Goal: Task Accomplishment & Management: Complete application form

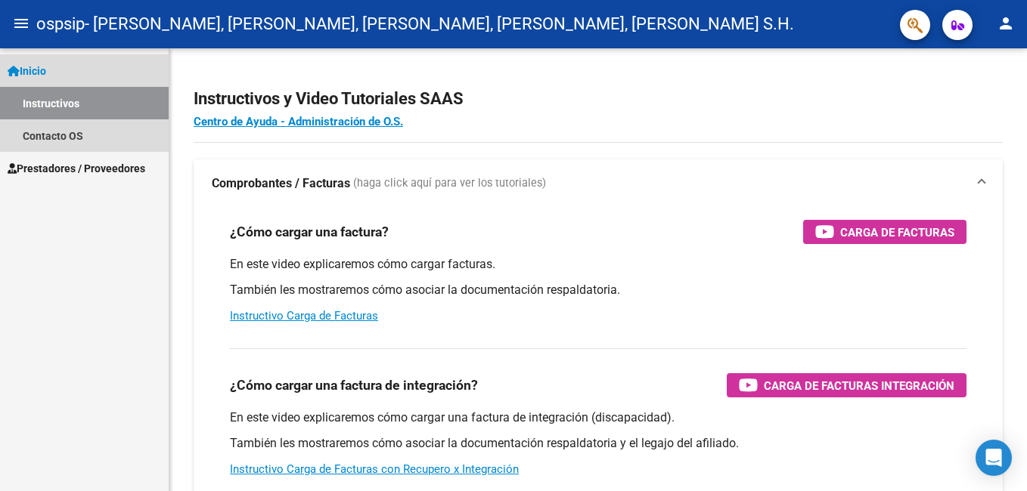
click at [56, 81] on link "Inicio" at bounding box center [84, 70] width 169 height 33
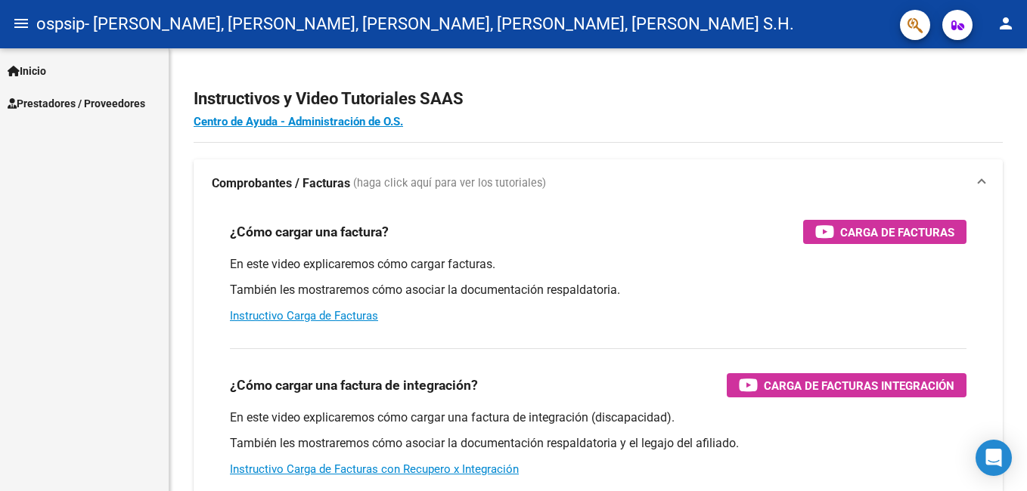
click at [55, 73] on link "Inicio" at bounding box center [84, 70] width 169 height 33
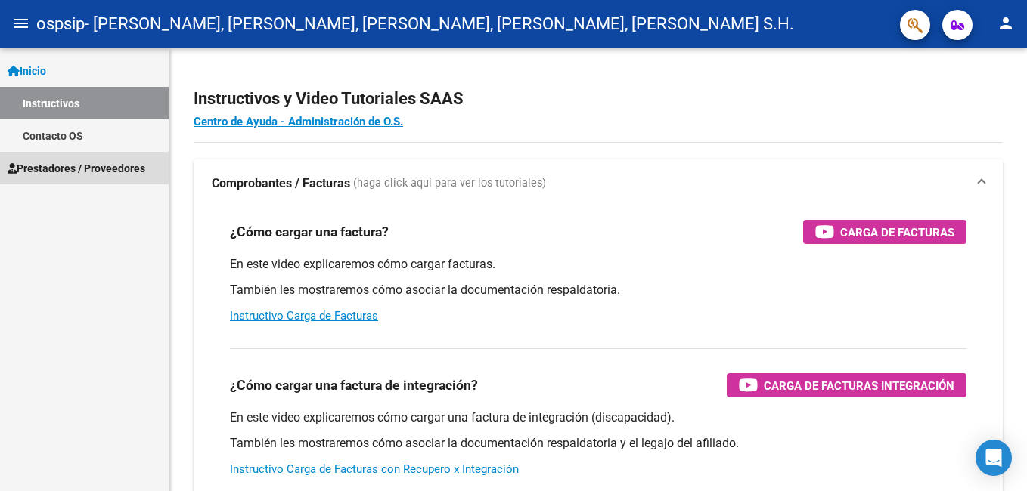
click at [65, 166] on span "Prestadores / Proveedores" at bounding box center [77, 168] width 138 height 17
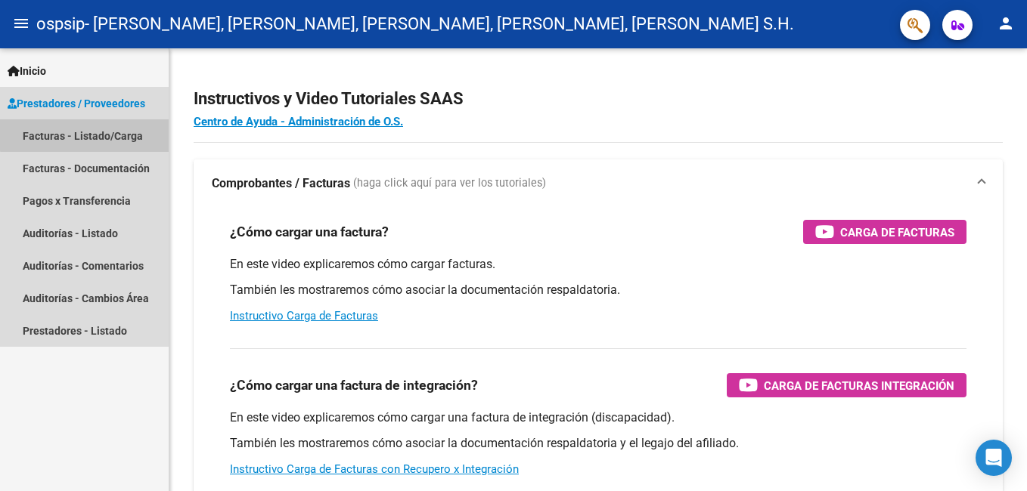
click at [95, 134] on link "Facturas - Listado/Carga" at bounding box center [84, 135] width 169 height 33
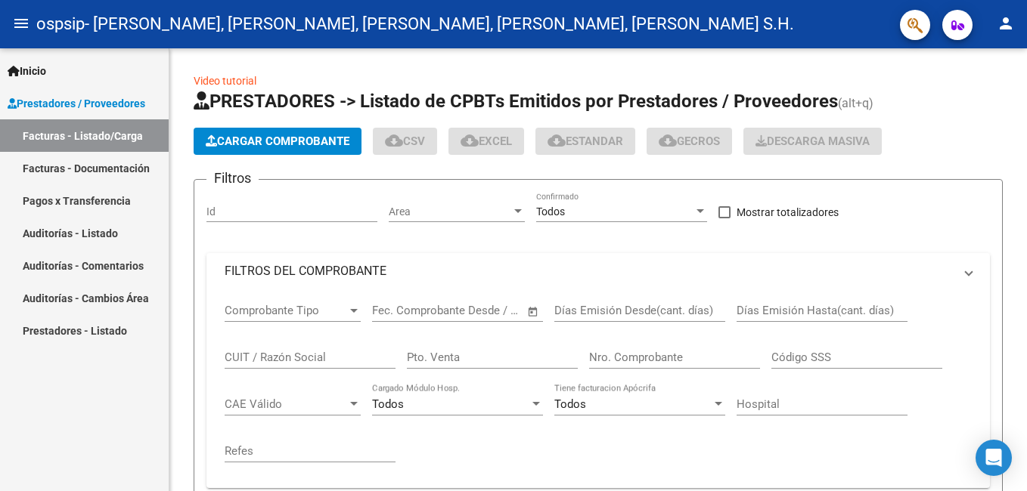
click at [104, 133] on link "Facturas - Listado/Carga" at bounding box center [84, 135] width 169 height 33
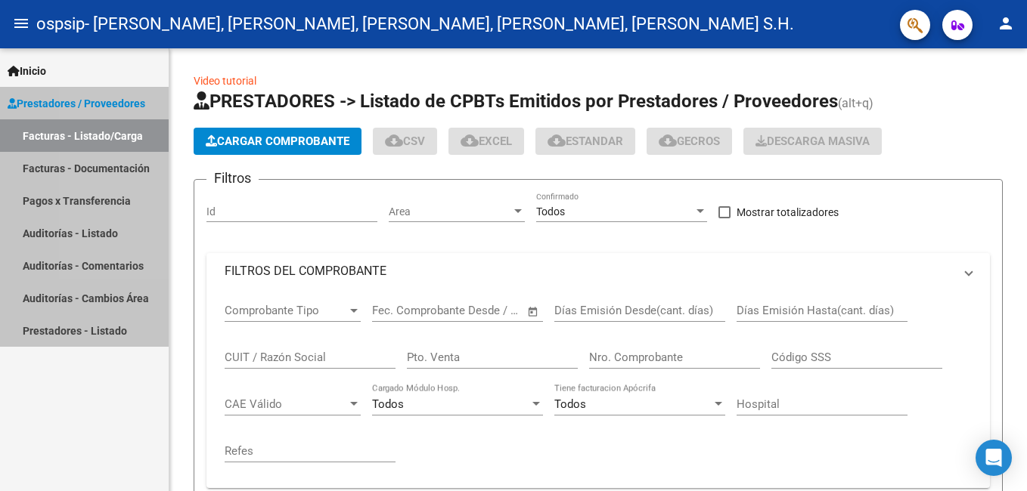
drag, startPoint x: 104, startPoint y: 133, endPoint x: 42, endPoint y: 132, distance: 62.0
click at [42, 132] on link "Facturas - Listado/Carga" at bounding box center [84, 135] width 169 height 33
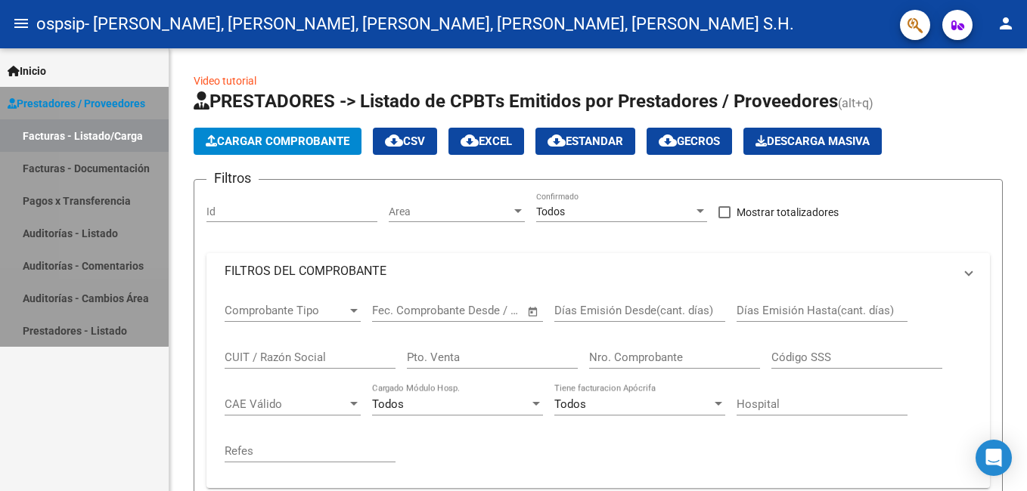
click at [73, 200] on link "Pagos x Transferencia" at bounding box center [84, 200] width 169 height 33
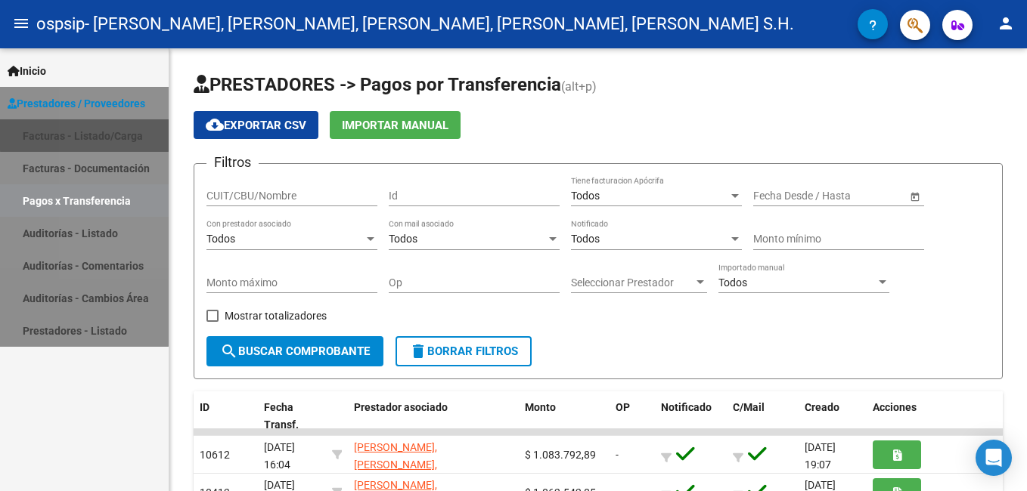
click at [72, 200] on link "Pagos x Transferencia" at bounding box center [84, 200] width 169 height 33
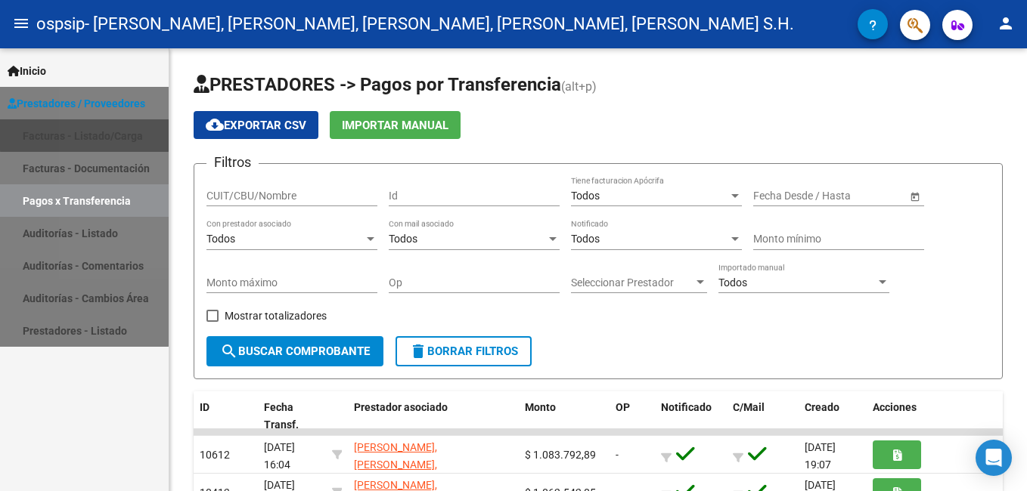
click at [72, 200] on link "Pagos x Transferencia" at bounding box center [84, 200] width 169 height 33
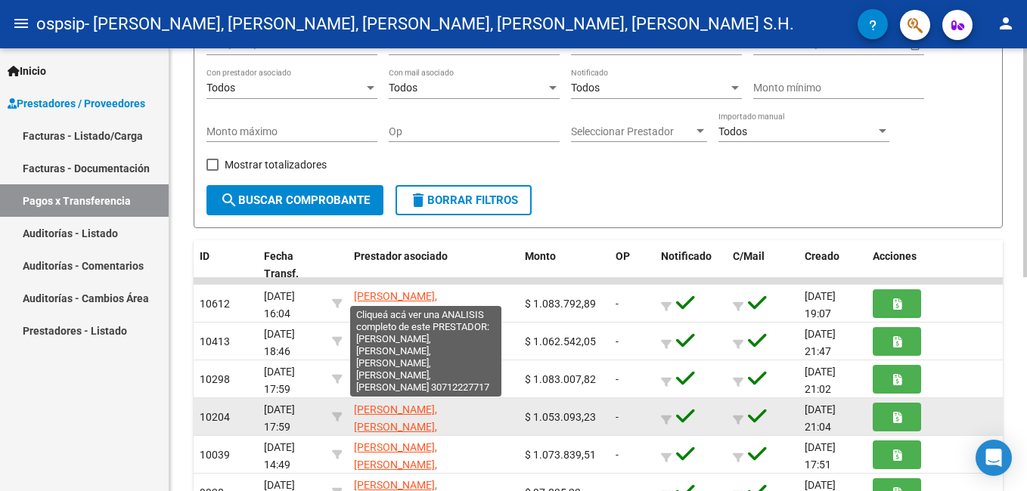
scroll to position [76, 0]
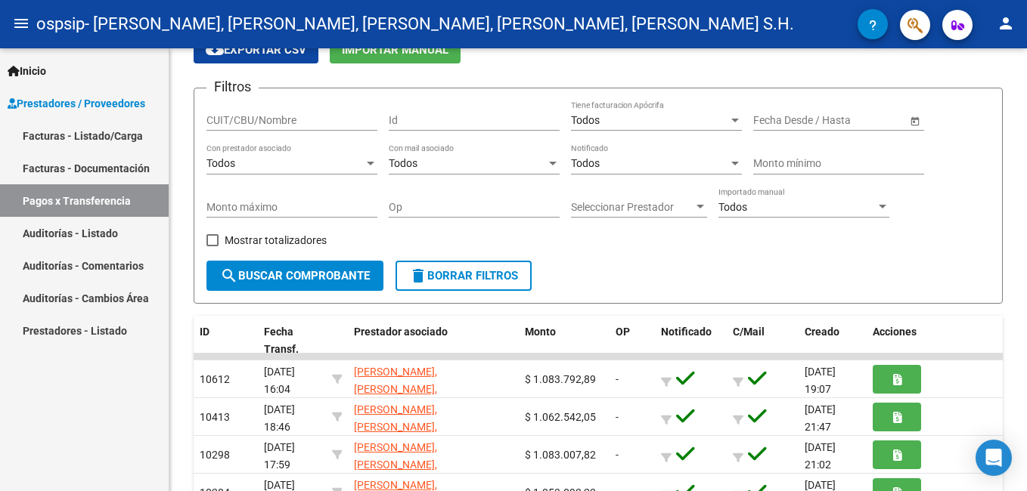
click at [31, 193] on link "Pagos x Transferencia" at bounding box center [84, 200] width 169 height 33
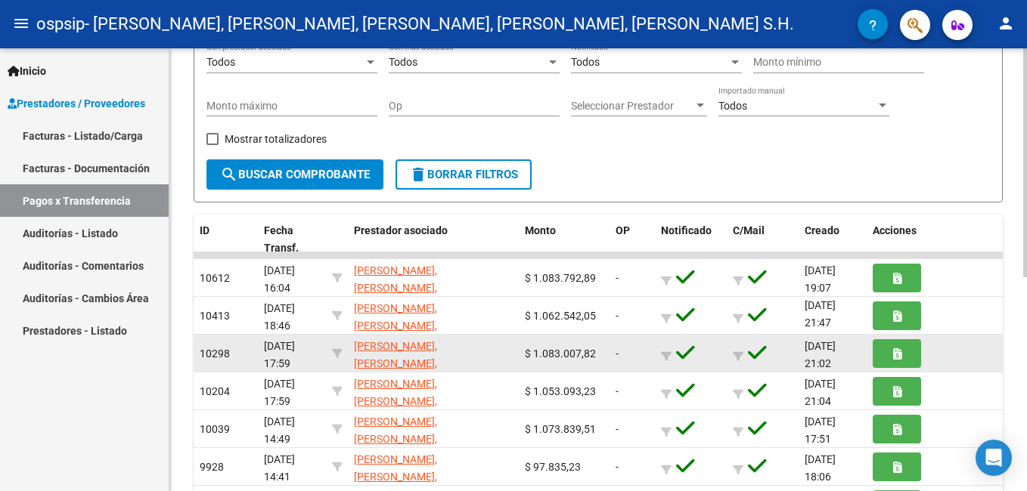
scroll to position [151, 0]
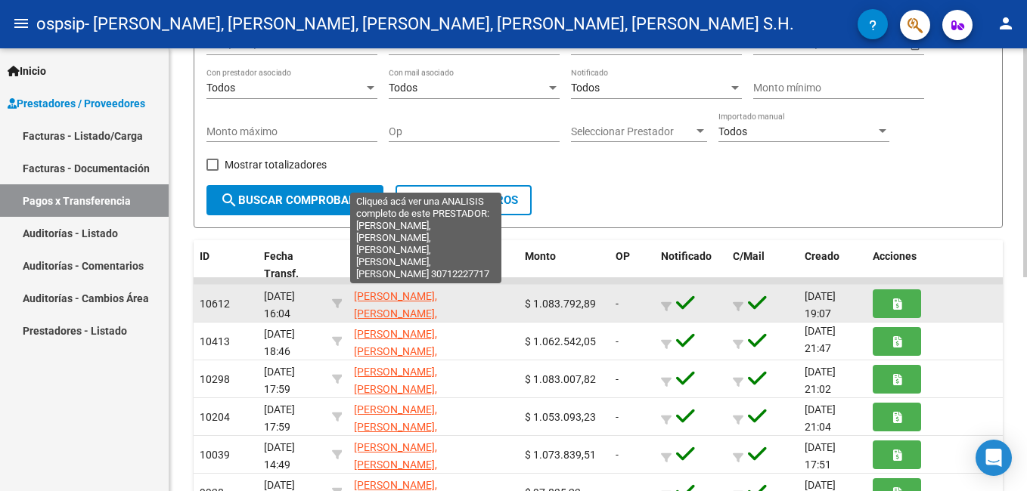
click at [430, 299] on span "[PERSON_NAME], [PERSON_NAME], [PERSON_NAME], [PERSON_NAME], [PERSON_NAME] S.H." at bounding box center [405, 330] width 103 height 81
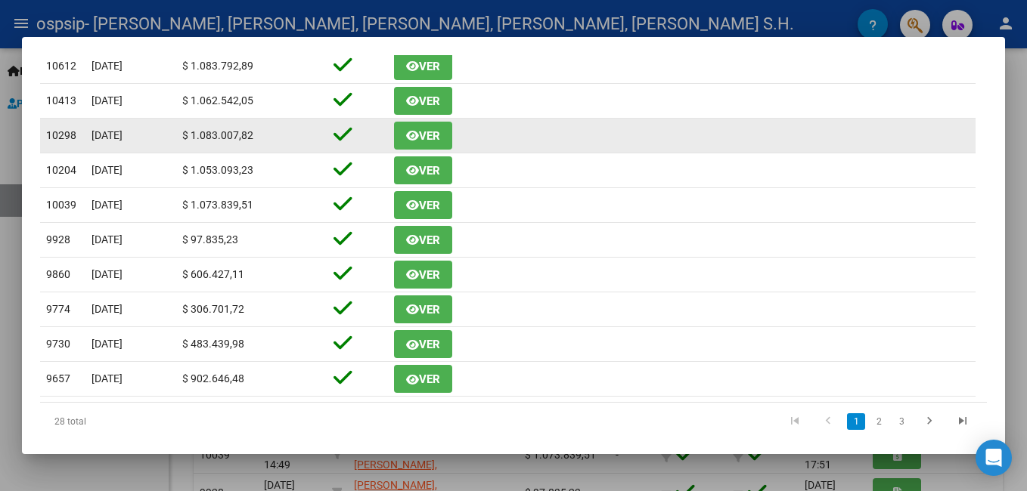
scroll to position [454, 0]
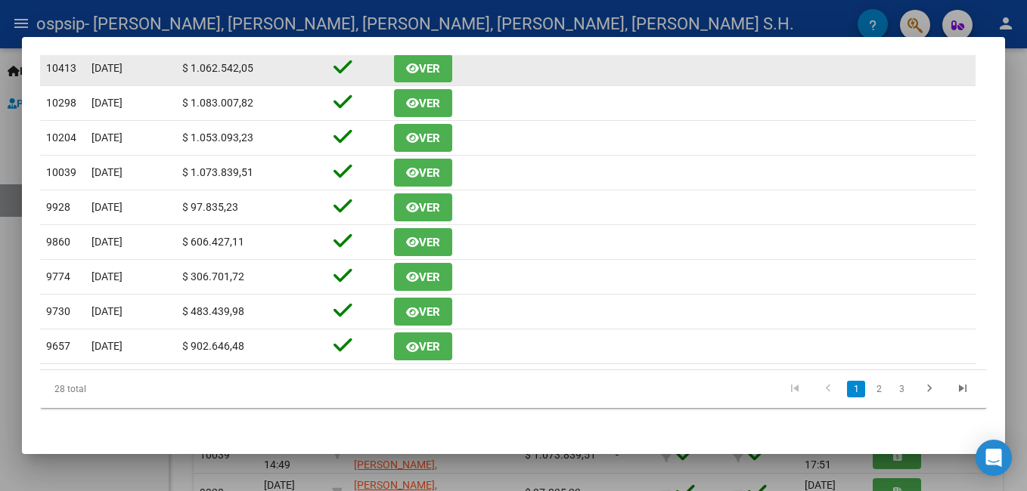
click at [395, 67] on button "Ver" at bounding box center [423, 68] width 58 height 28
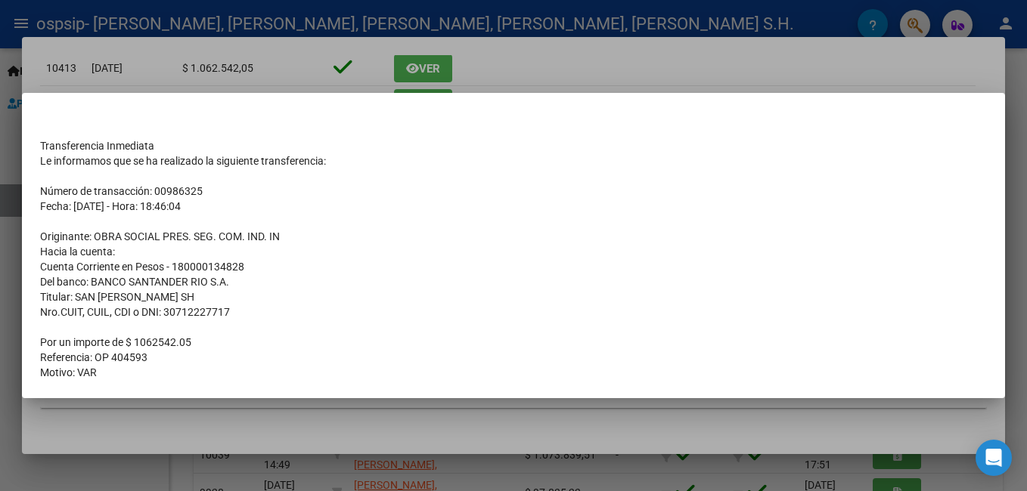
click at [528, 72] on div at bounding box center [513, 245] width 1027 height 491
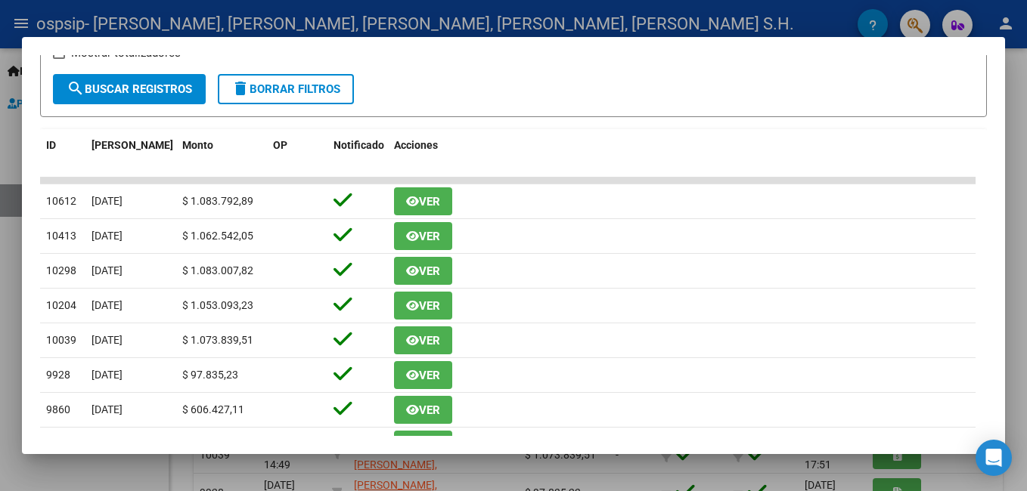
scroll to position [227, 0]
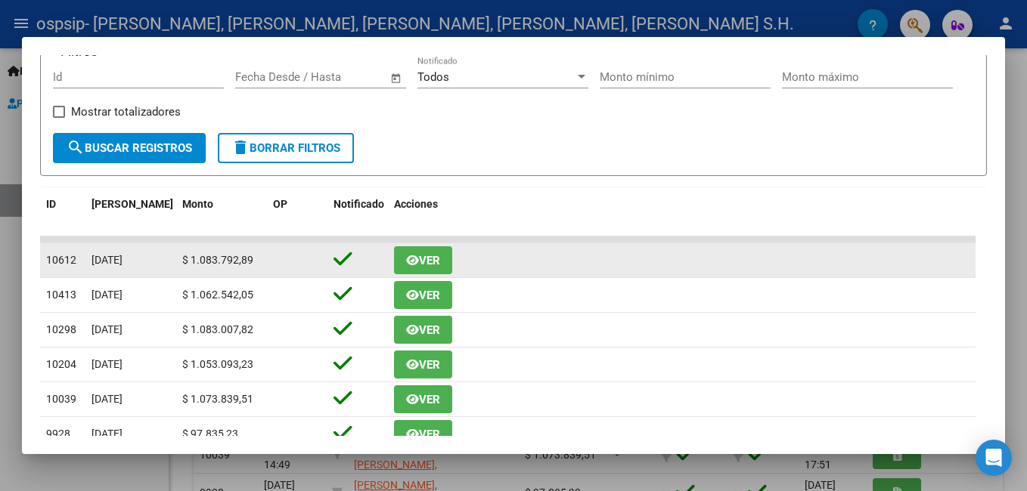
click at [421, 266] on span "Ver" at bounding box center [429, 261] width 21 height 14
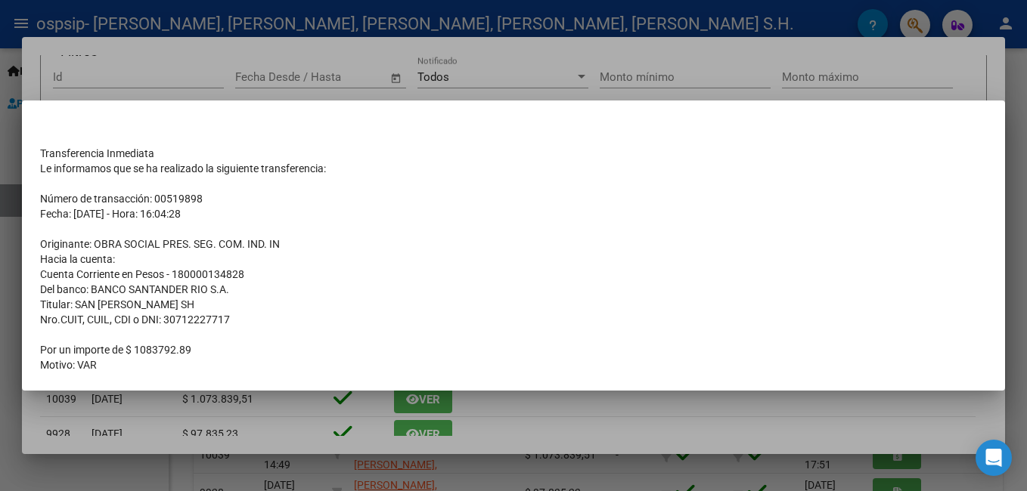
click at [504, 55] on div at bounding box center [513, 245] width 1027 height 491
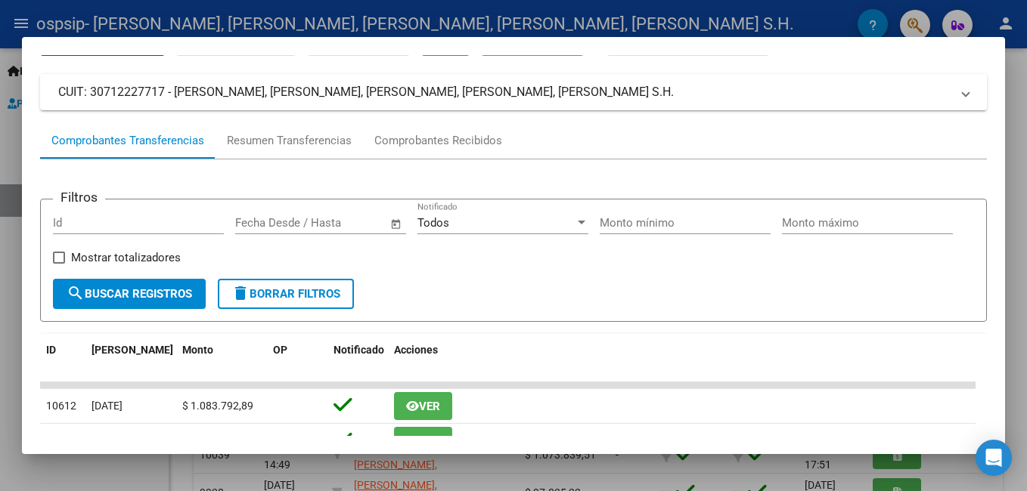
scroll to position [76, 0]
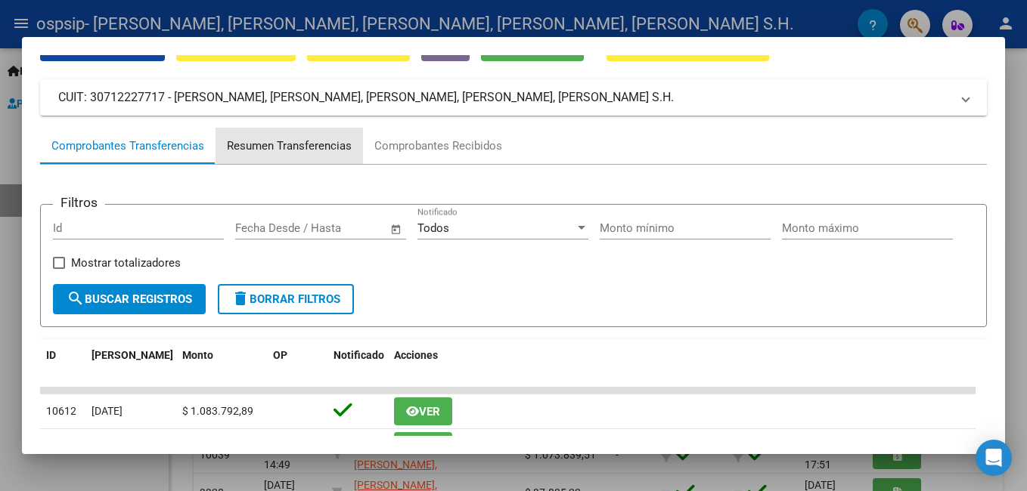
click at [275, 145] on div "Resumen Transferencias" at bounding box center [289, 146] width 125 height 17
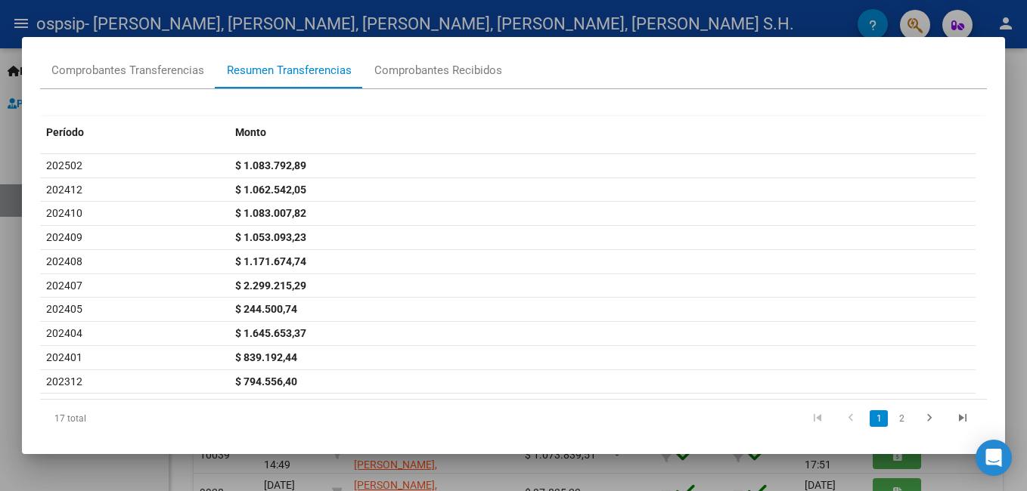
scroll to position [0, 0]
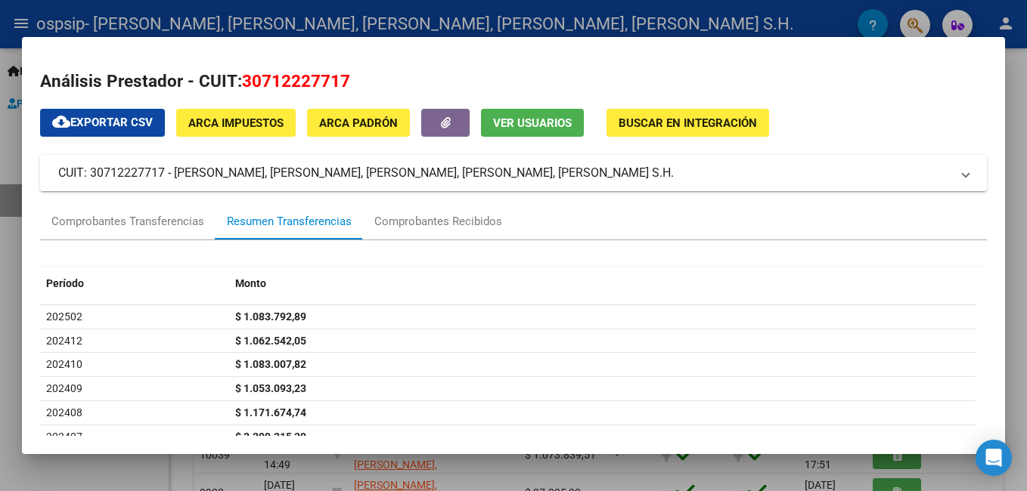
click at [24, 17] on div at bounding box center [513, 245] width 1027 height 491
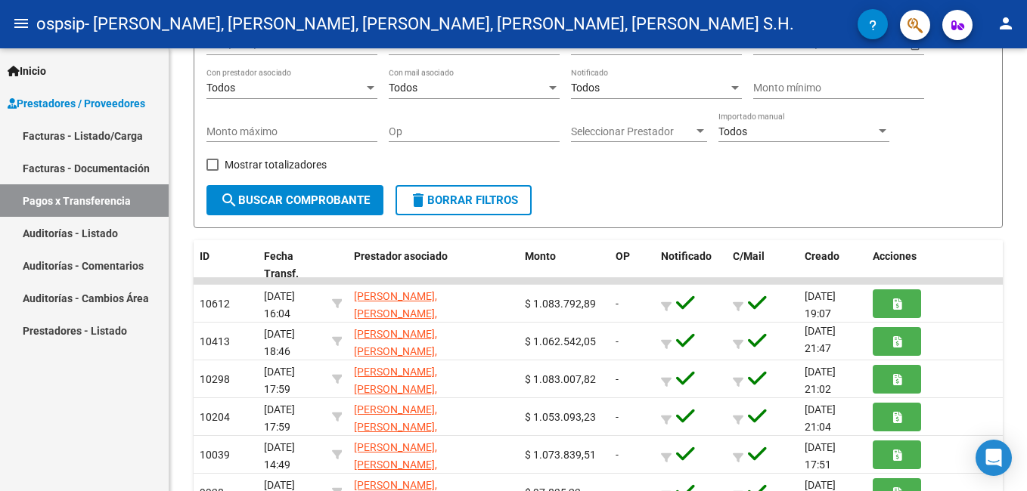
click at [125, 172] on link "Facturas - Documentación" at bounding box center [84, 168] width 169 height 33
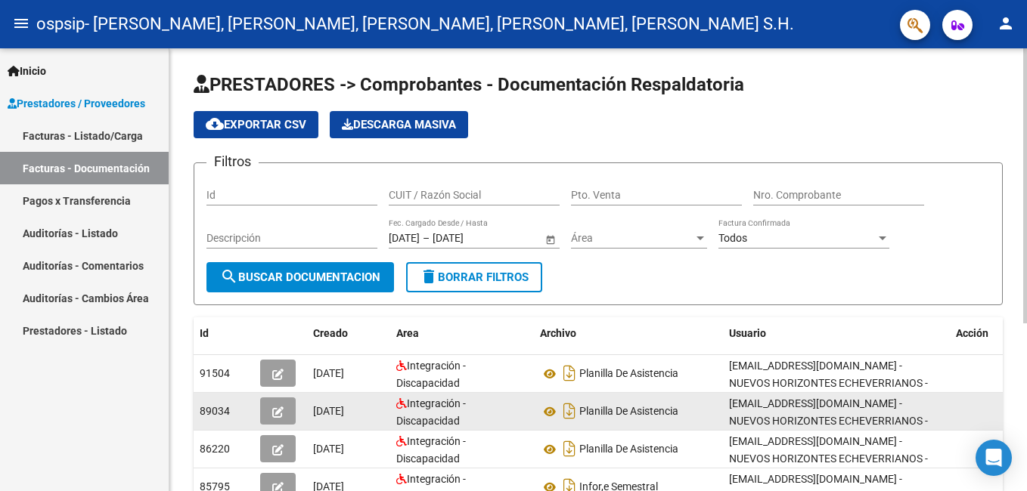
scroll to position [3, 0]
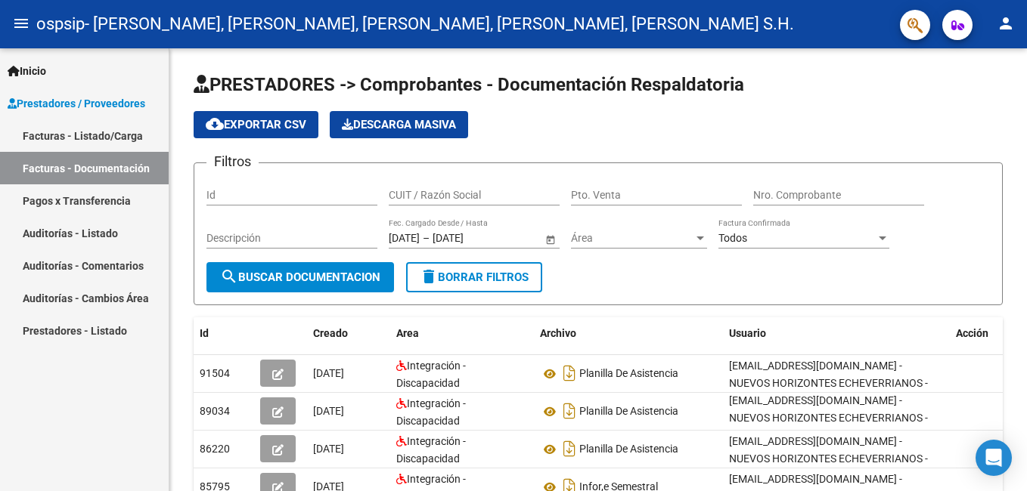
click at [48, 132] on link "Facturas - Listado/Carga" at bounding box center [84, 135] width 169 height 33
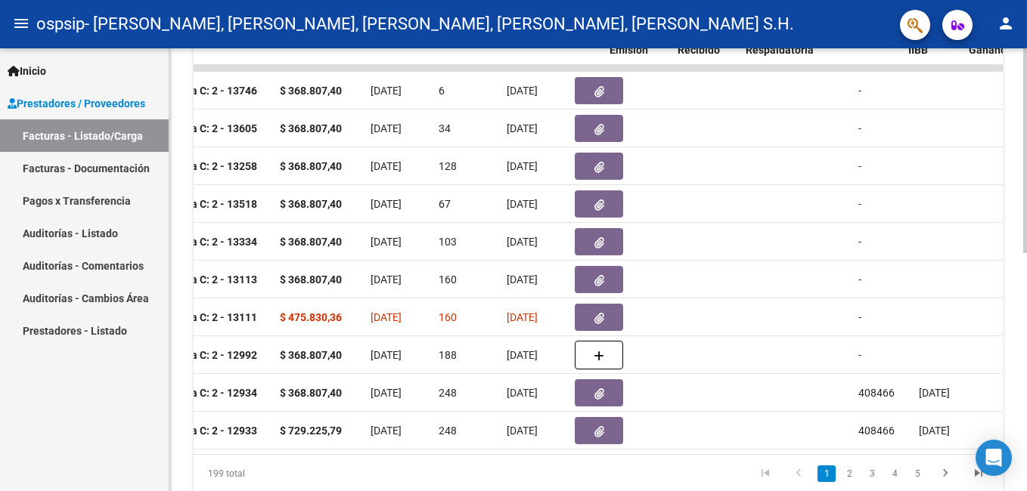
scroll to position [0, 426]
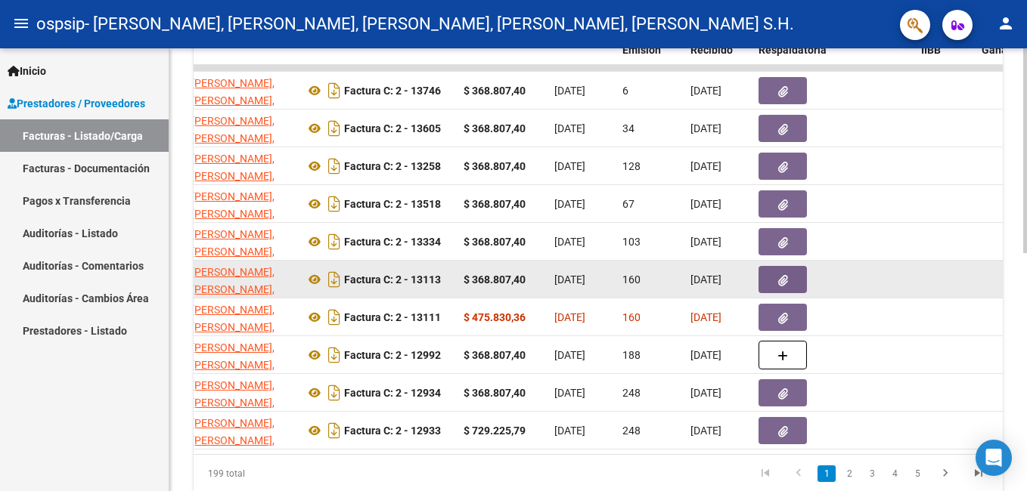
click at [785, 279] on icon "button" at bounding box center [783, 280] width 10 height 11
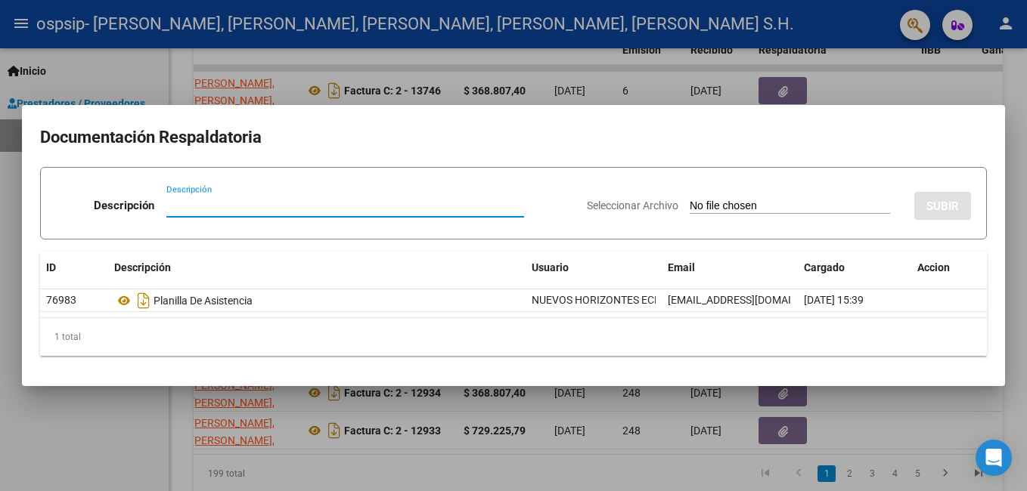
click at [107, 436] on div at bounding box center [513, 245] width 1027 height 491
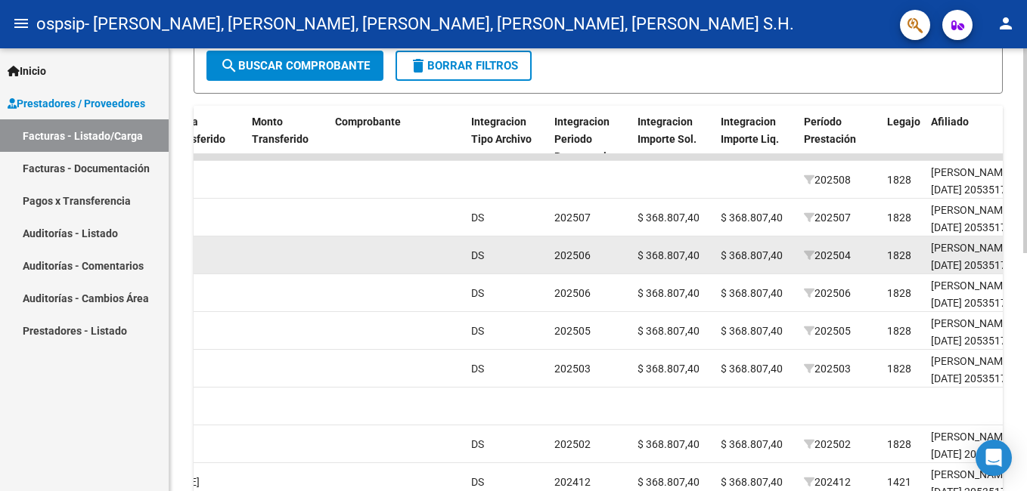
scroll to position [289, 0]
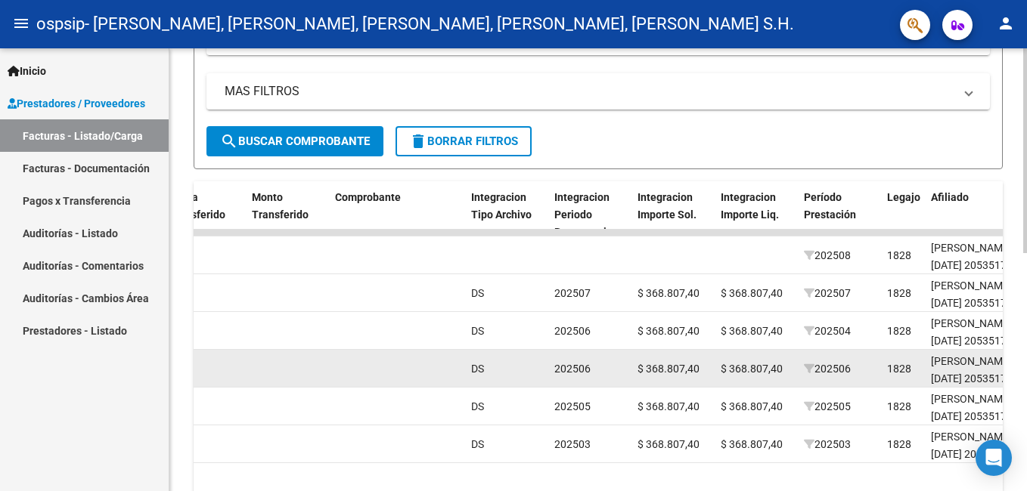
click at [587, 366] on span "202506" at bounding box center [572, 369] width 36 height 12
click at [776, 370] on span "$ 368.807,40" at bounding box center [751, 369] width 62 height 12
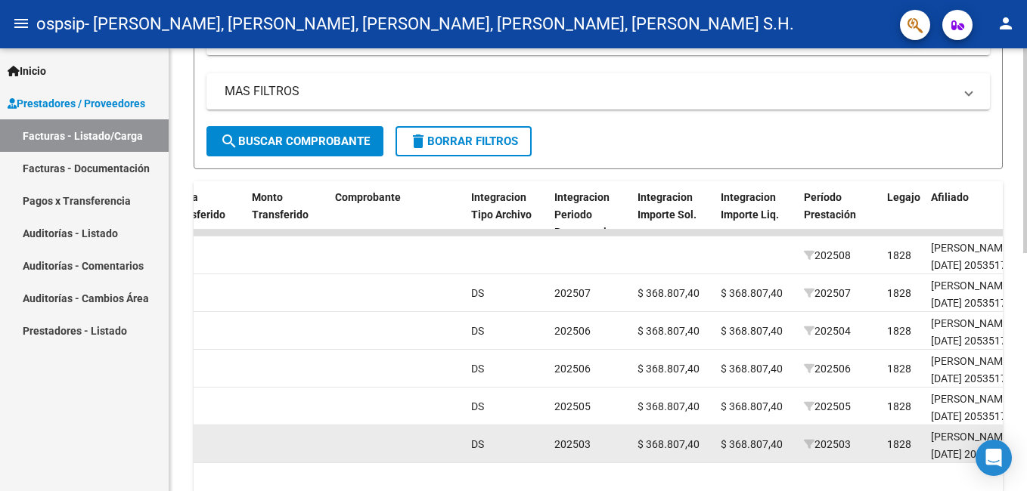
click at [581, 447] on span "202503" at bounding box center [572, 444] width 36 height 12
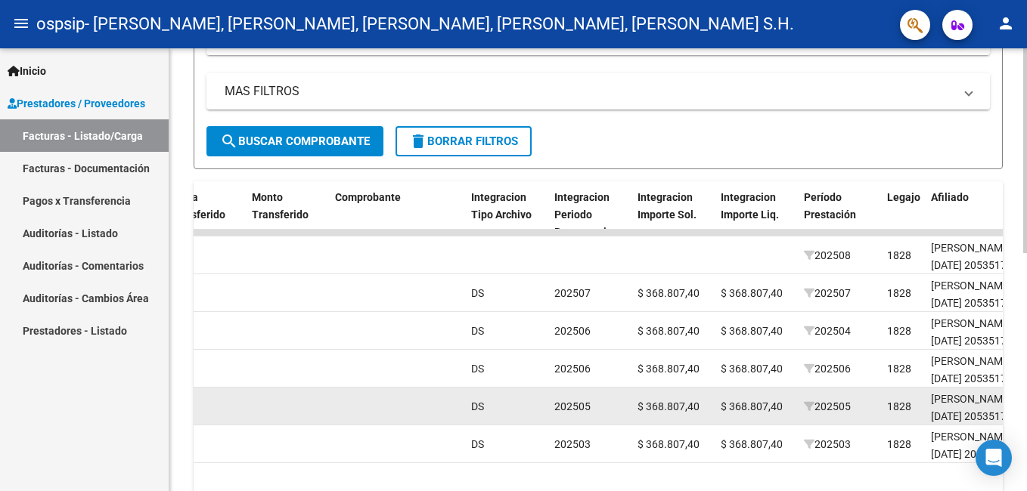
click at [583, 408] on span "202505" at bounding box center [572, 407] width 36 height 12
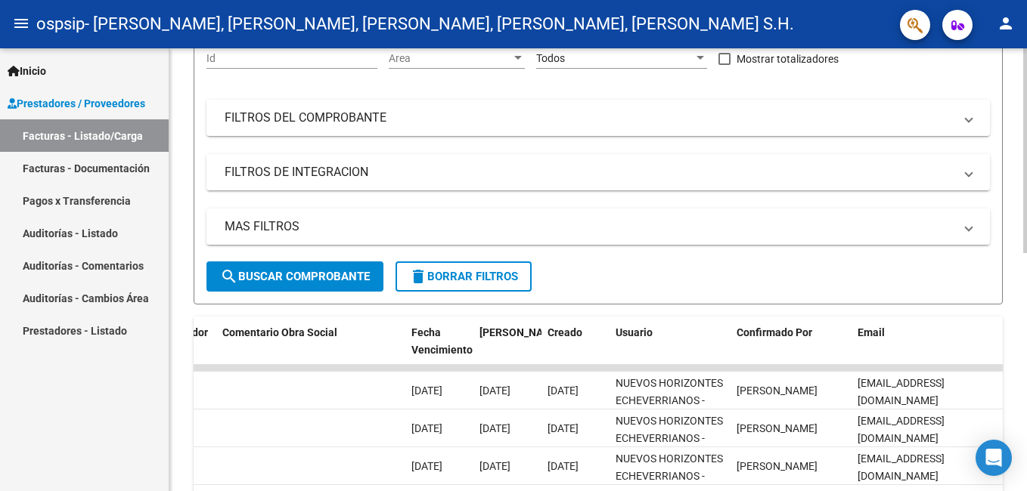
scroll to position [62, 0]
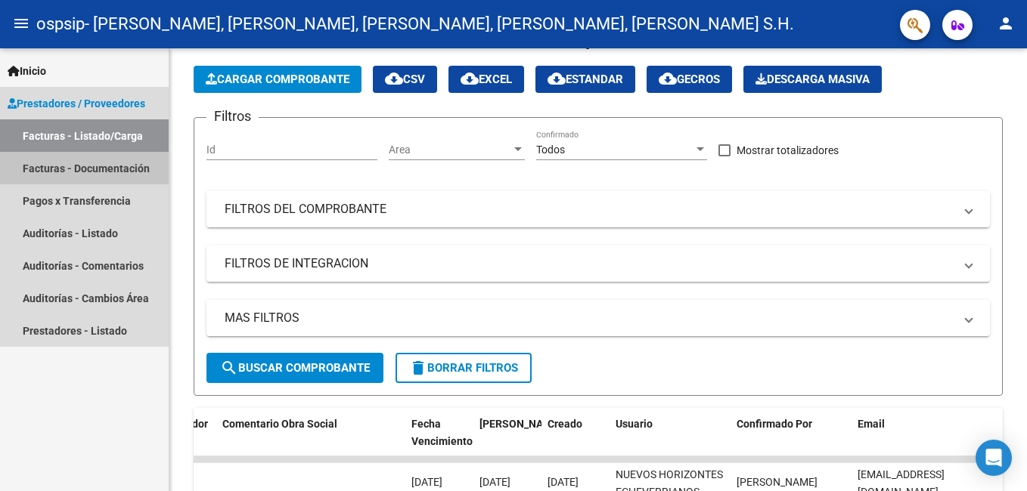
click at [81, 169] on link "Facturas - Documentación" at bounding box center [84, 168] width 169 height 33
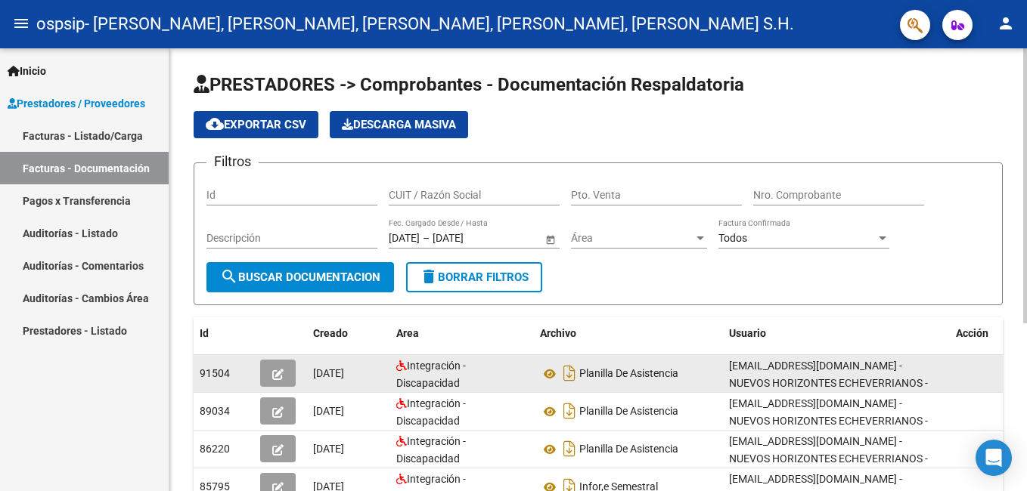
click at [277, 376] on icon "button" at bounding box center [277, 374] width 11 height 11
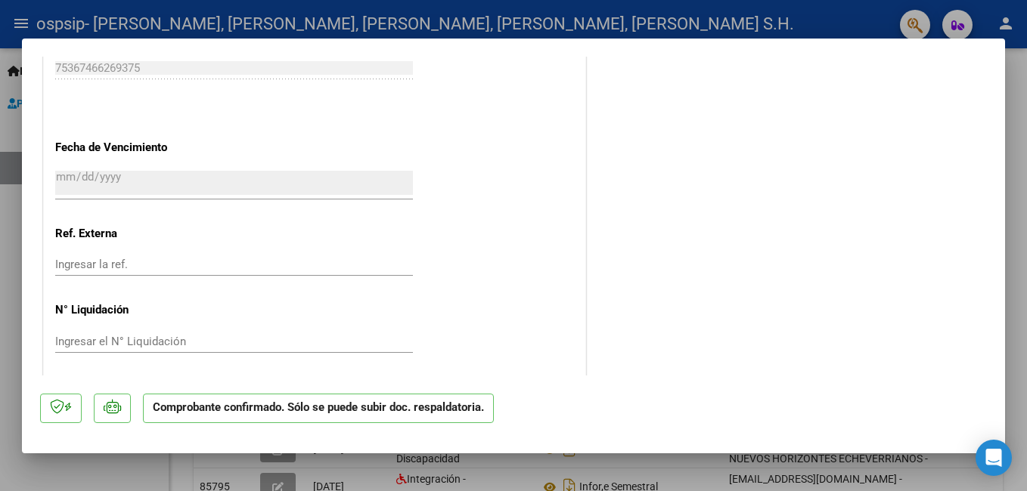
scroll to position [901, 0]
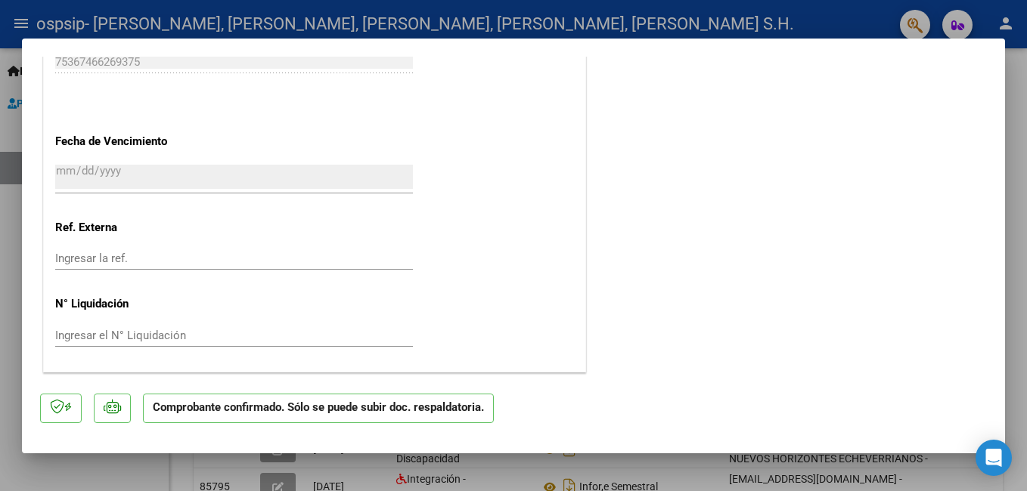
click at [1018, 79] on div at bounding box center [513, 245] width 1027 height 491
type input "$ 0,00"
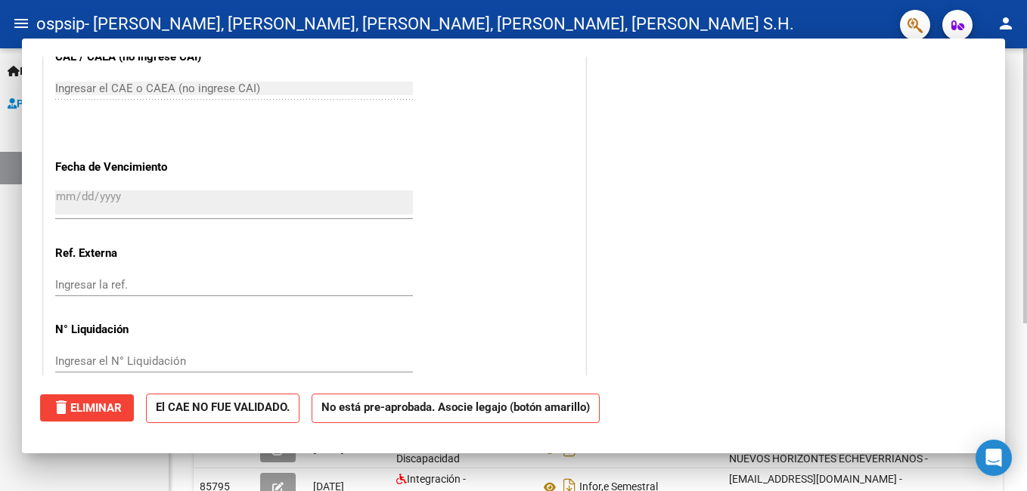
scroll to position [0, 0]
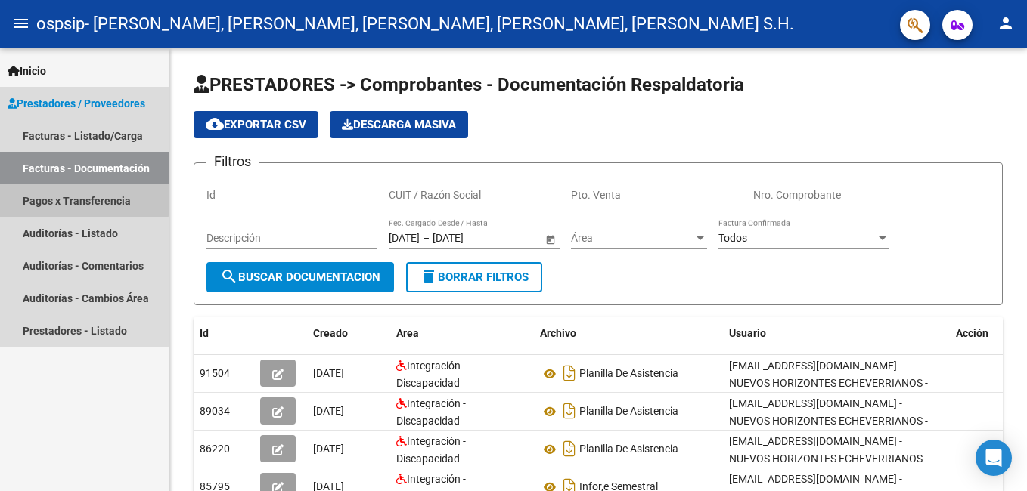
click at [61, 199] on link "Pagos x Transferencia" at bounding box center [84, 200] width 169 height 33
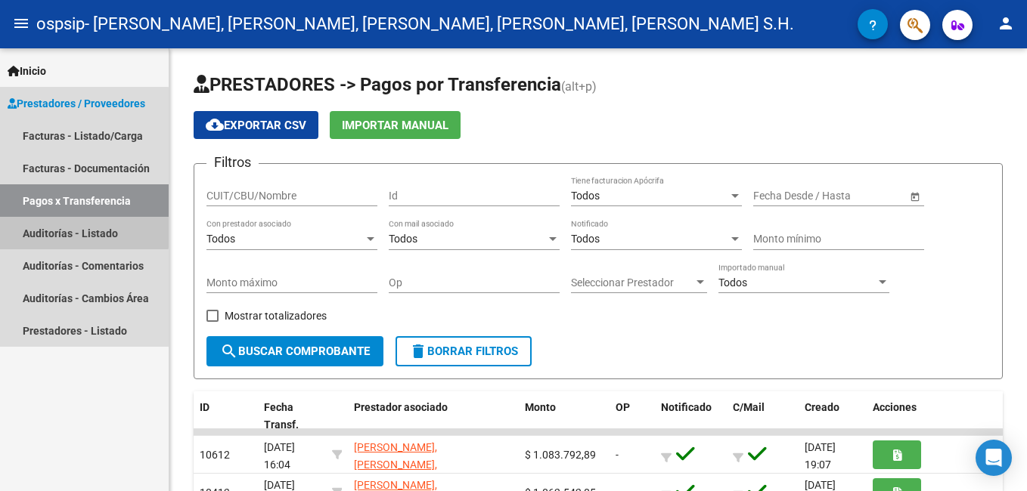
click at [42, 229] on link "Auditorías - Listado" at bounding box center [84, 233] width 169 height 33
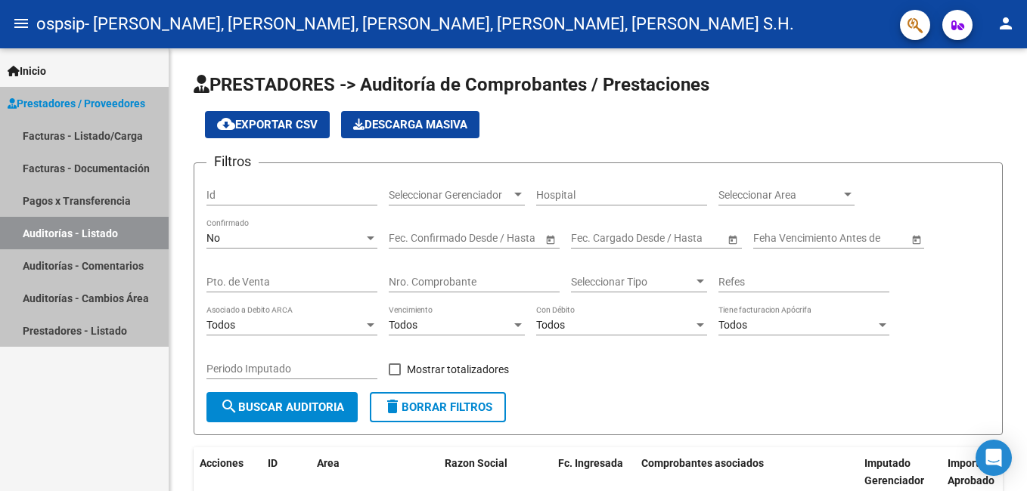
click at [42, 231] on link "Auditorías - Listado" at bounding box center [84, 233] width 169 height 33
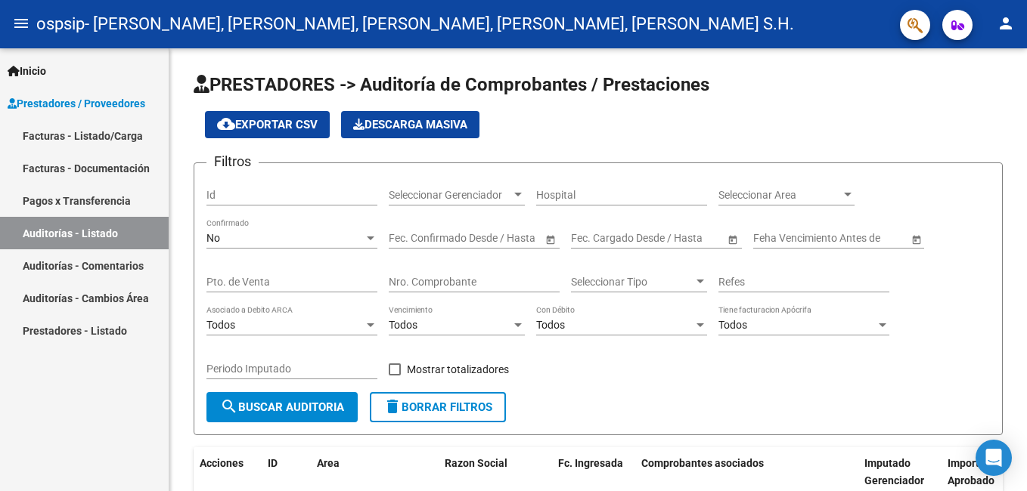
drag, startPoint x: 42, startPoint y: 231, endPoint x: 29, endPoint y: 230, distance: 12.9
click at [29, 230] on link "Auditorías - Listado" at bounding box center [84, 233] width 169 height 33
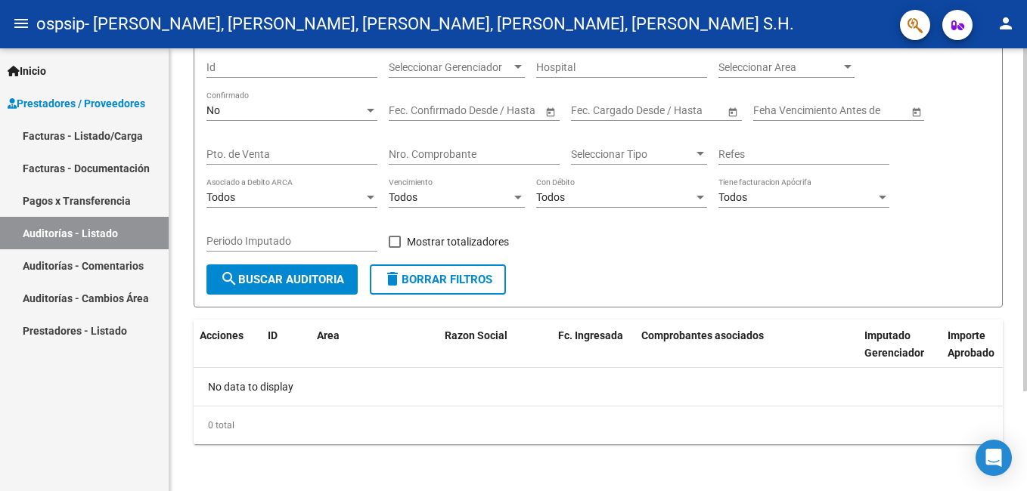
scroll to position [129, 0]
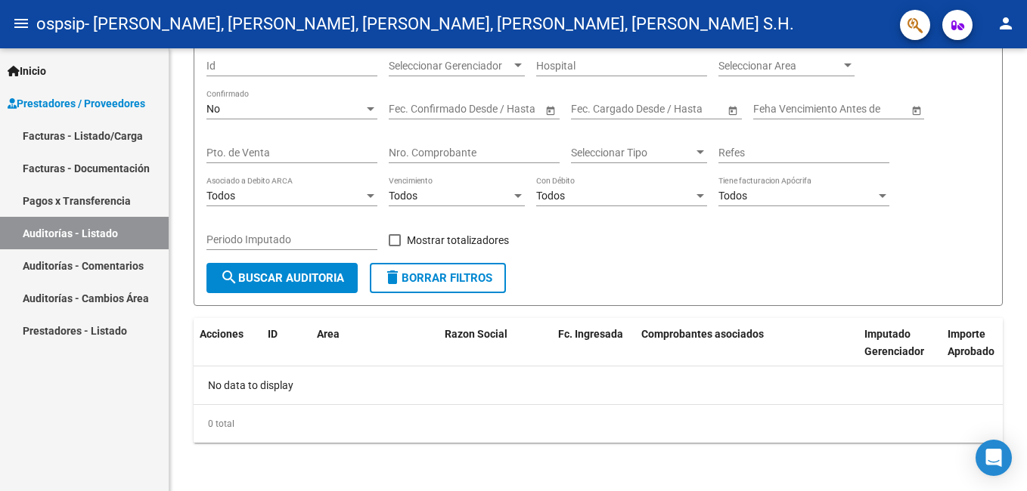
click at [94, 225] on link "Auditorías - Listado" at bounding box center [84, 233] width 169 height 33
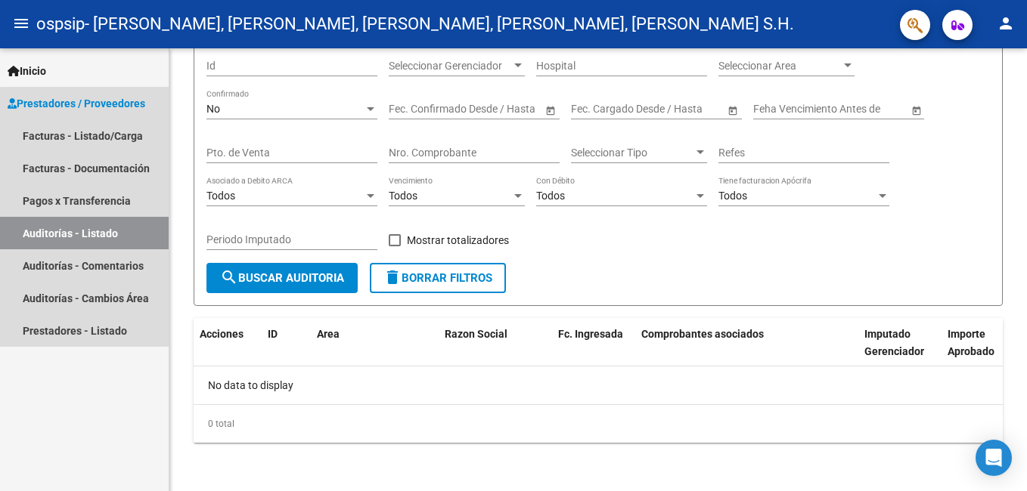
click at [94, 225] on link "Auditorías - Listado" at bounding box center [84, 233] width 169 height 33
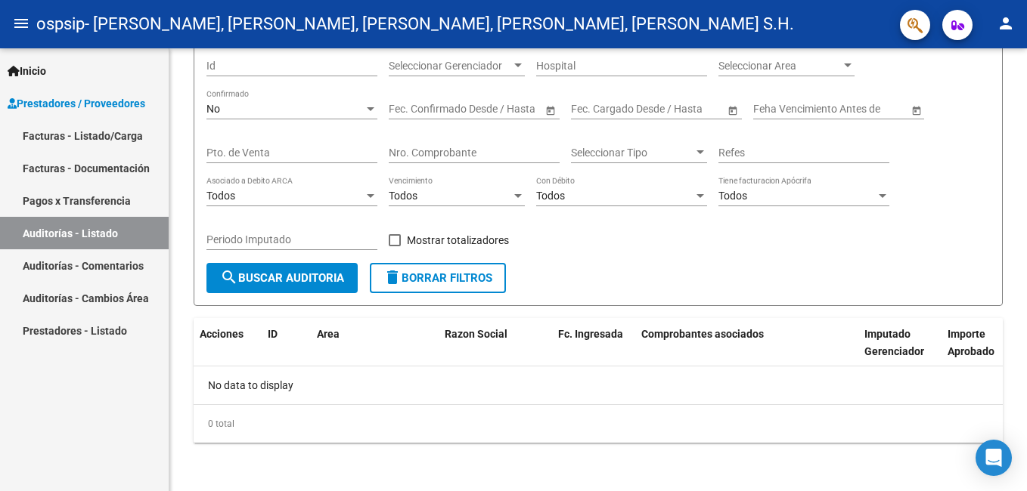
click at [79, 198] on link "Pagos x Transferencia" at bounding box center [84, 200] width 169 height 33
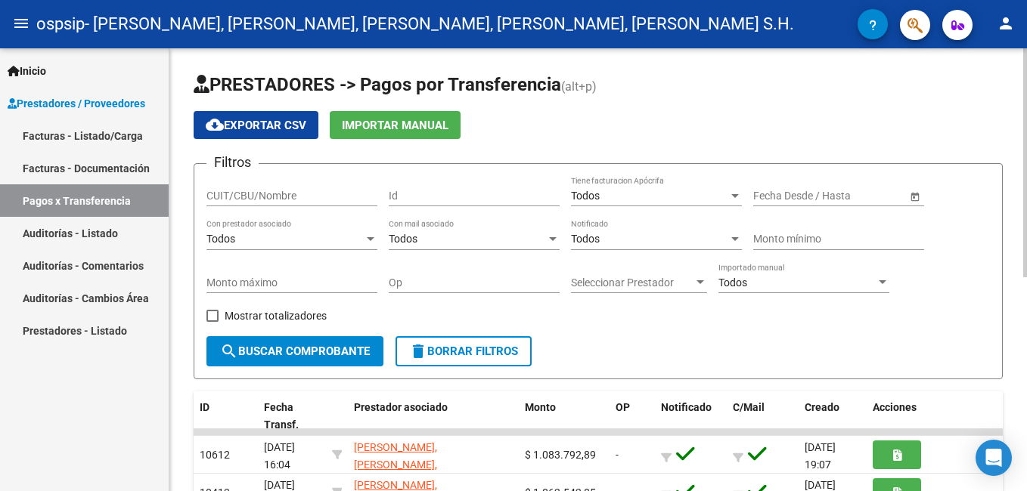
click at [364, 117] on button "Importar Manual" at bounding box center [395, 125] width 131 height 28
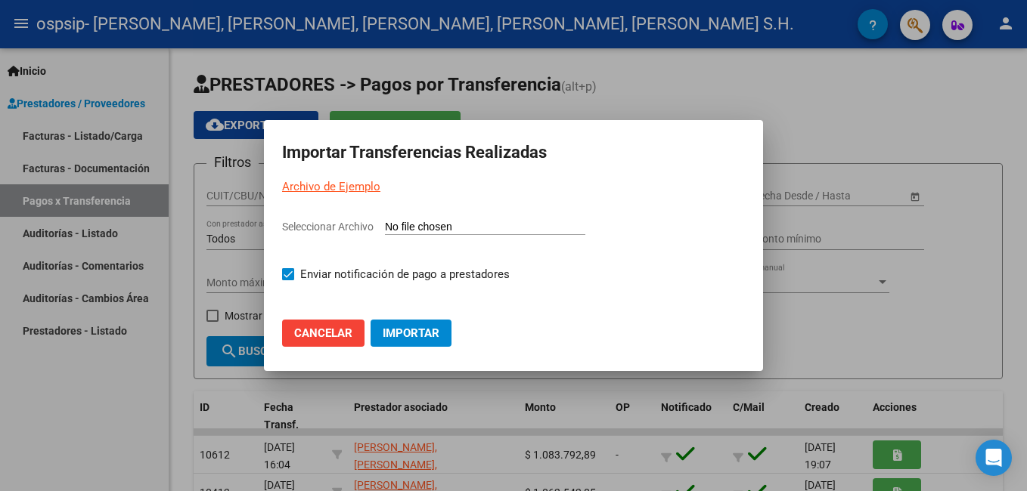
click at [327, 343] on button "Cancelar" at bounding box center [323, 333] width 82 height 27
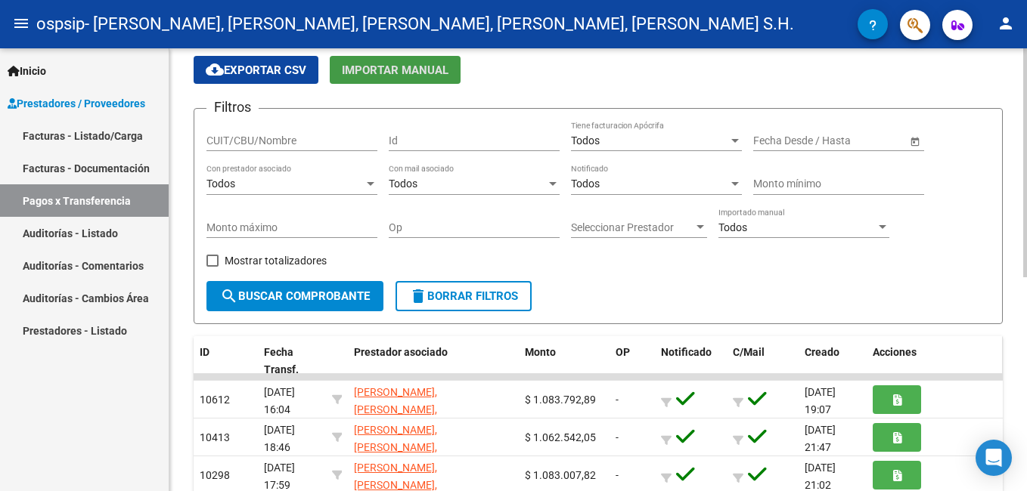
scroll to position [151, 0]
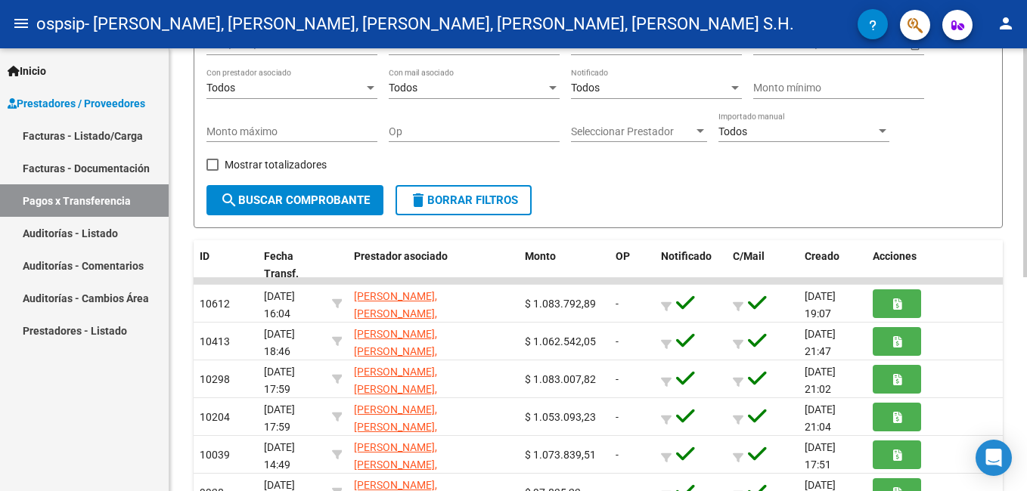
click at [804, 129] on div "Todos" at bounding box center [796, 131] width 157 height 13
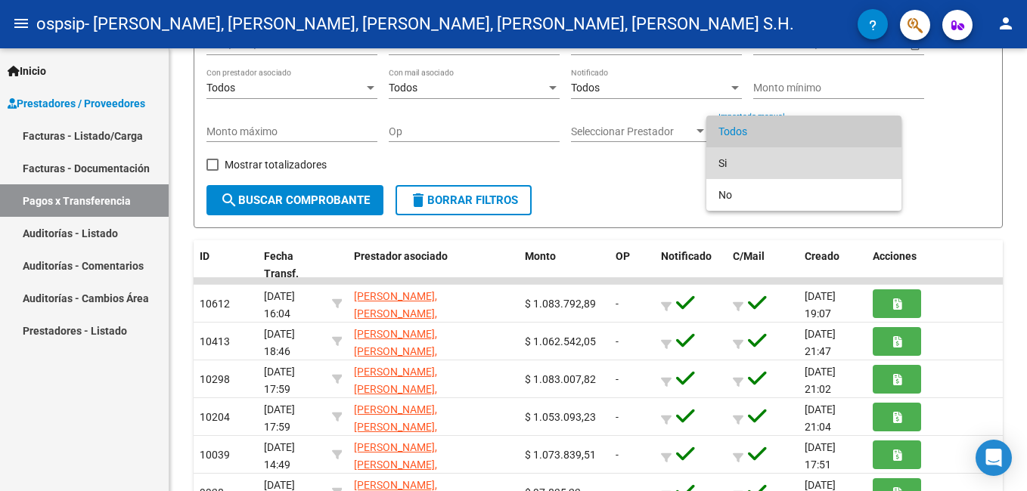
click at [719, 169] on span "Si" at bounding box center [803, 163] width 171 height 32
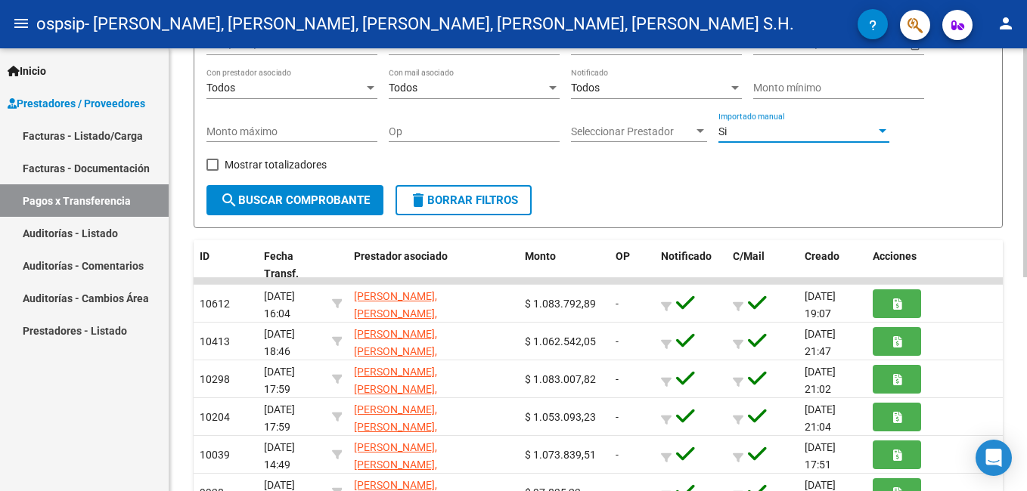
click at [652, 194] on form "Filtros CUIT/CBU/Nombre Id Todos Tiene facturacion Apócrifa Fecha inicio – Fech…" at bounding box center [598, 120] width 809 height 216
click at [243, 199] on span "search Buscar Comprobante" at bounding box center [295, 201] width 150 height 14
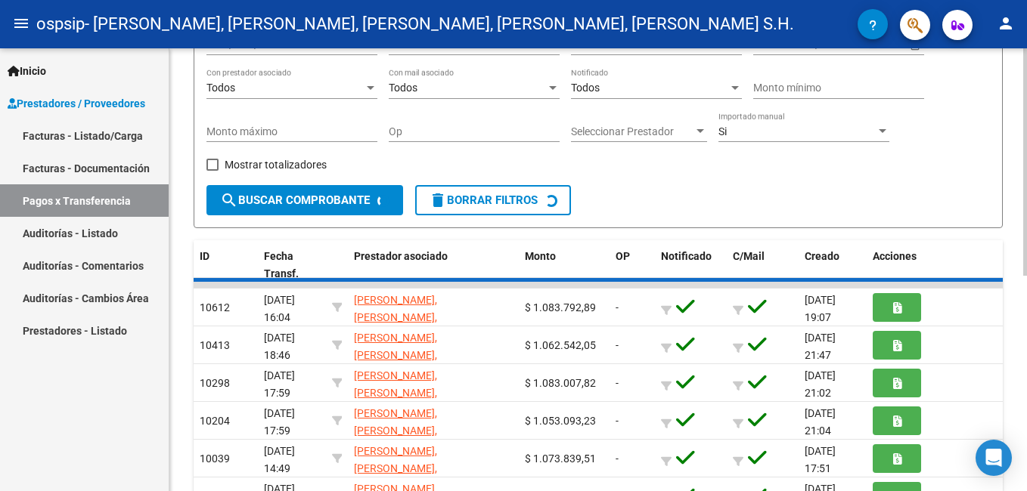
scroll to position [63, 0]
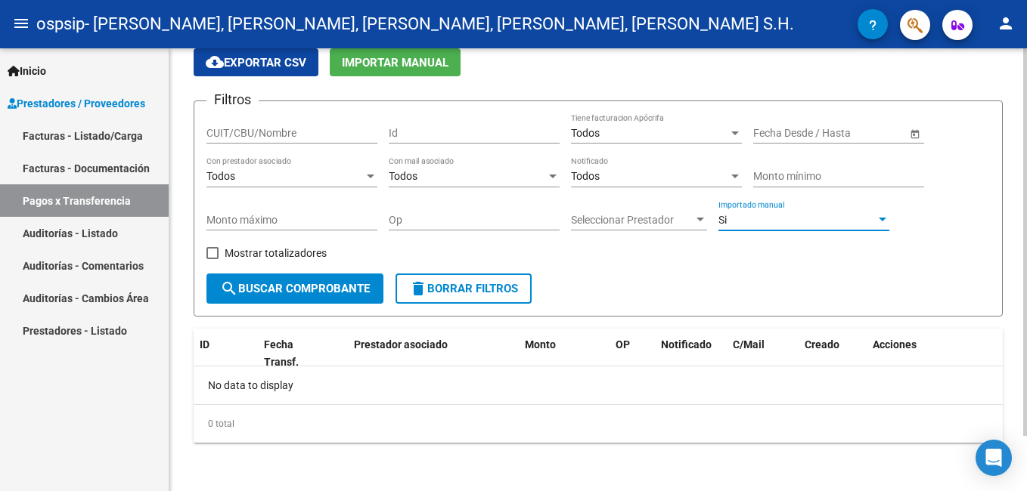
click at [750, 216] on div "Si" at bounding box center [796, 220] width 157 height 13
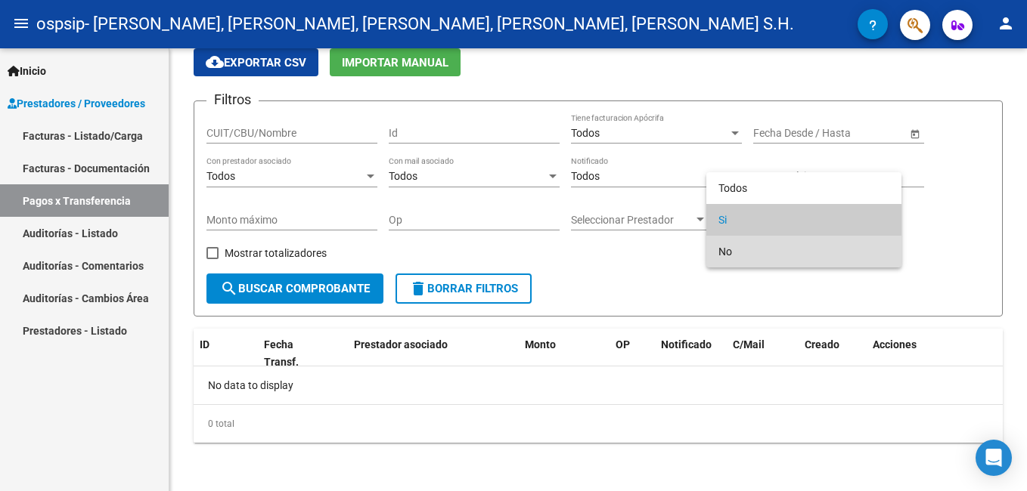
click at [725, 249] on span "No" at bounding box center [803, 252] width 171 height 32
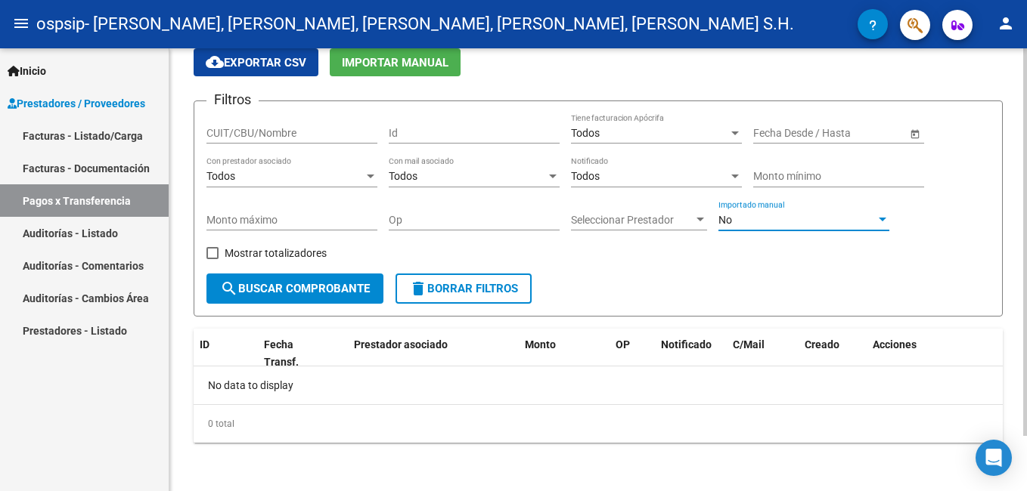
click at [228, 293] on mat-icon "search" at bounding box center [229, 289] width 18 height 18
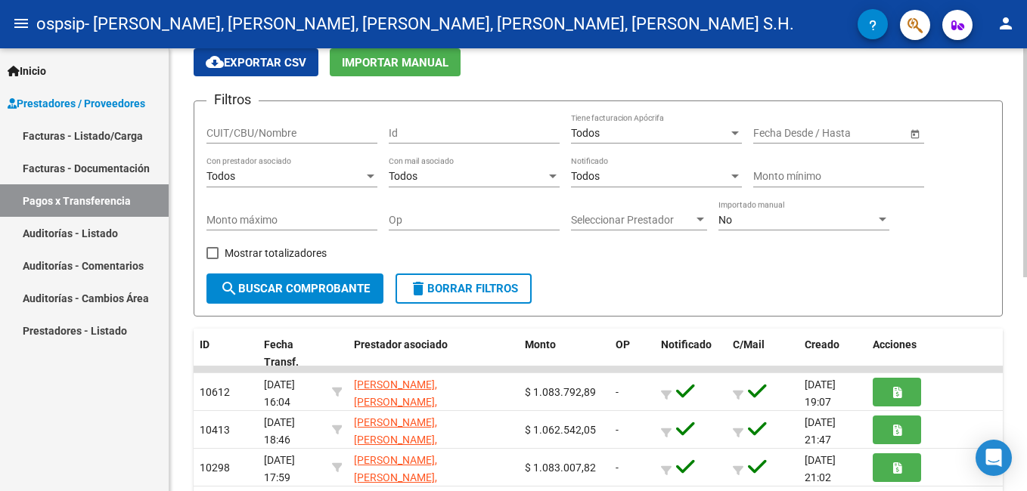
click at [361, 177] on div "Todos" at bounding box center [284, 176] width 157 height 13
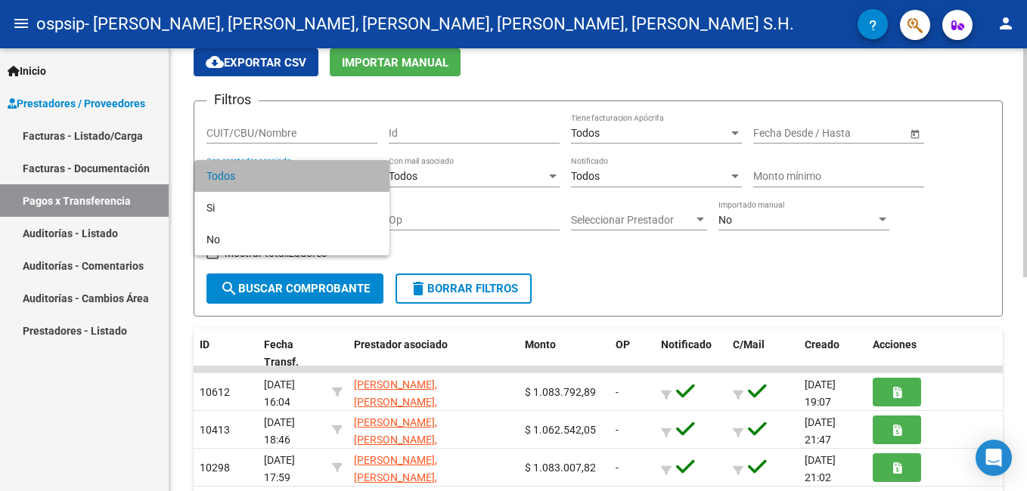
click at [361, 177] on span "Todos" at bounding box center [291, 176] width 171 height 32
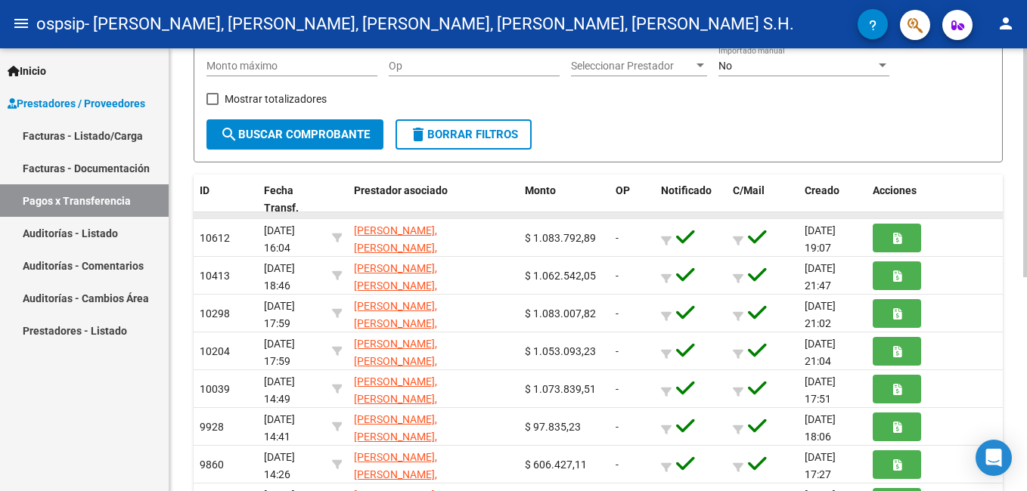
scroll to position [227, 0]
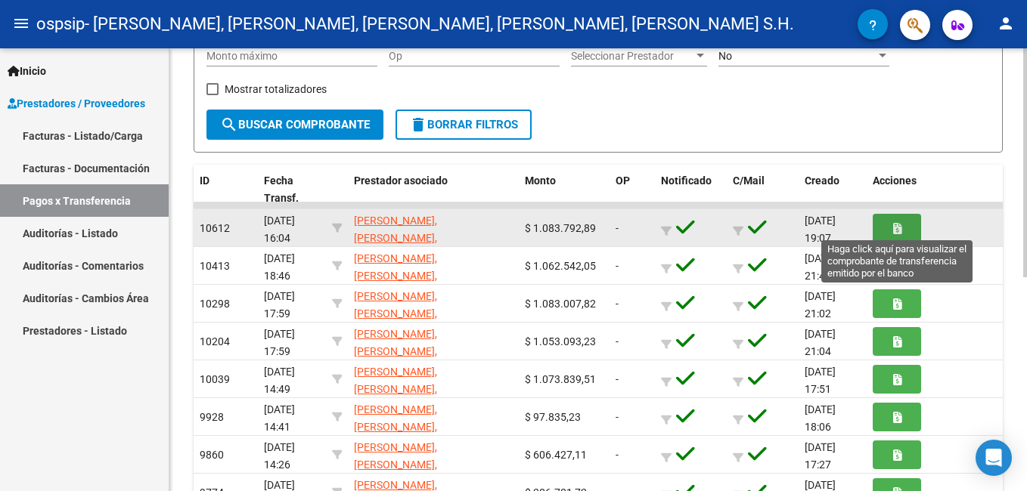
click at [885, 234] on button "button" at bounding box center [896, 228] width 48 height 28
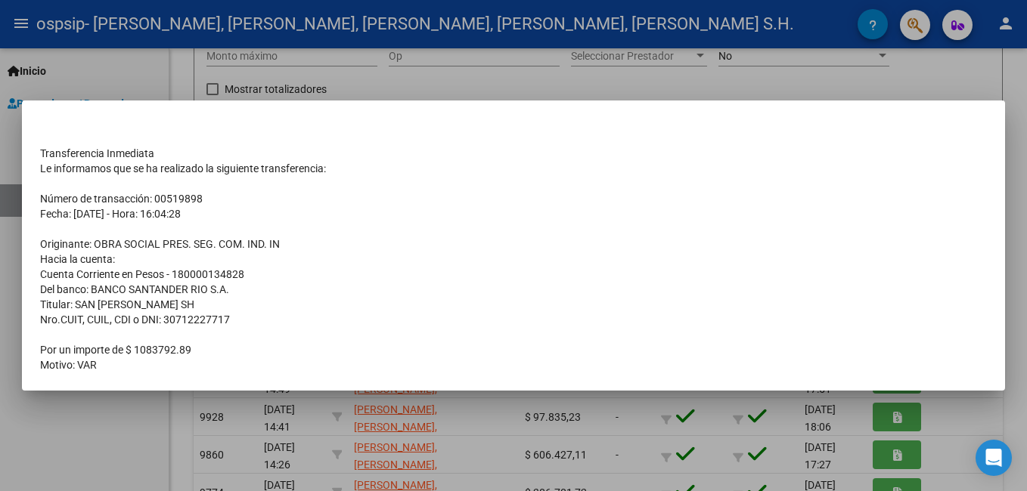
click at [934, 62] on div at bounding box center [513, 245] width 1027 height 491
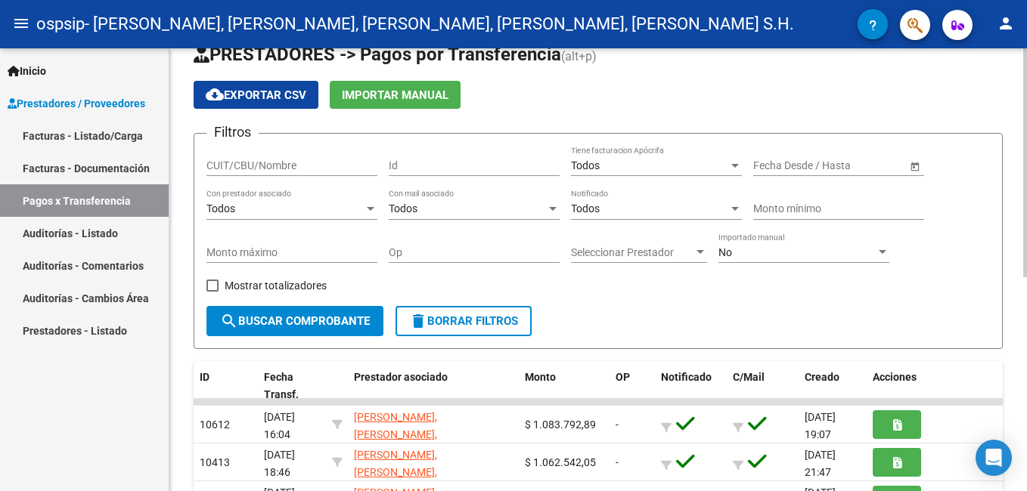
scroll to position [0, 0]
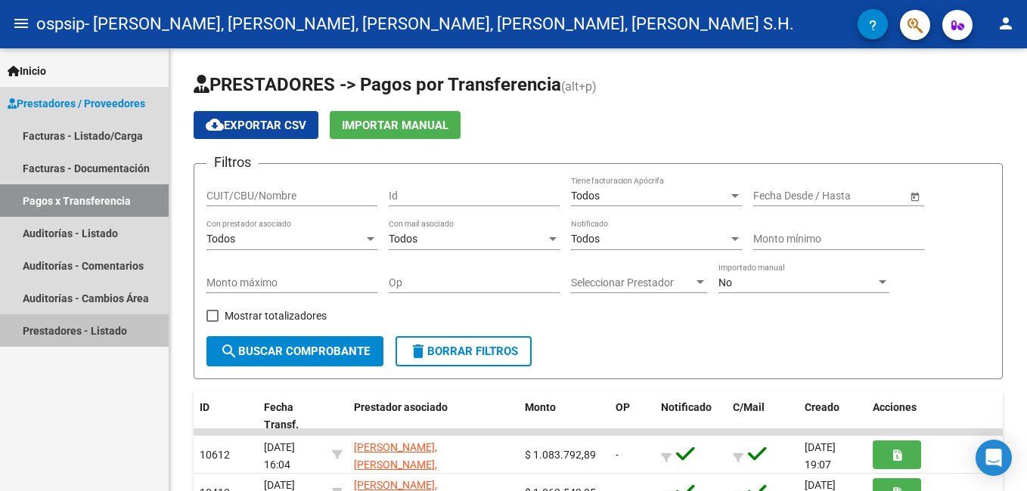
click at [57, 332] on link "Prestadores - Listado" at bounding box center [84, 330] width 169 height 33
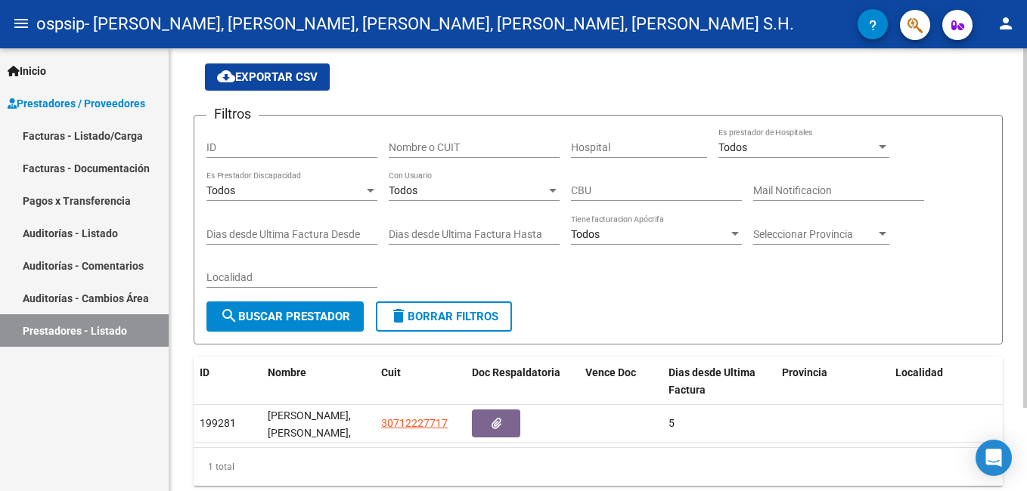
scroll to position [103, 0]
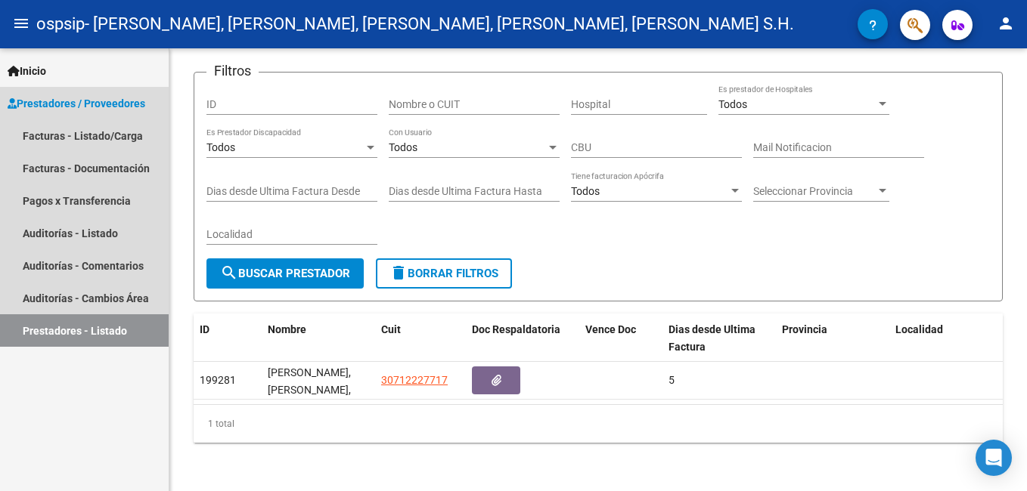
click at [94, 99] on span "Prestadores / Proveedores" at bounding box center [77, 103] width 138 height 17
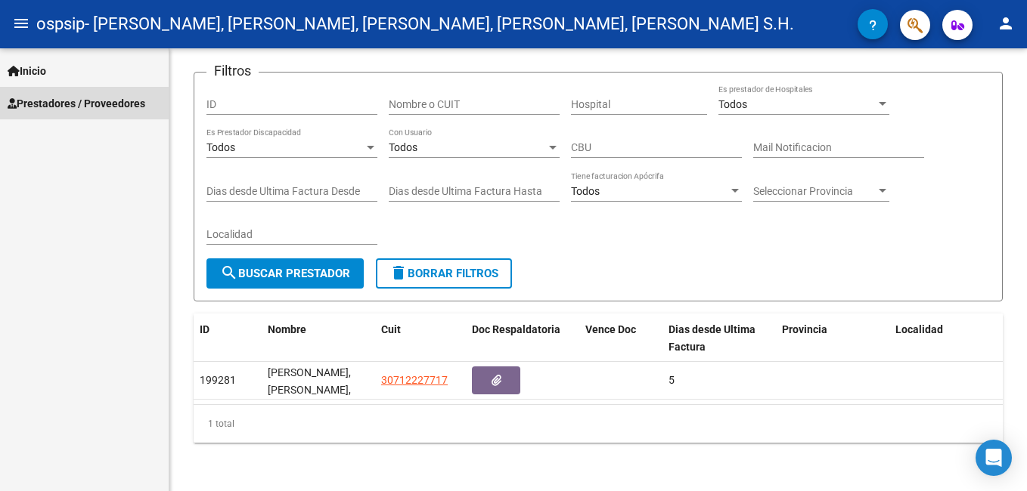
click at [56, 105] on span "Prestadores / Proveedores" at bounding box center [77, 103] width 138 height 17
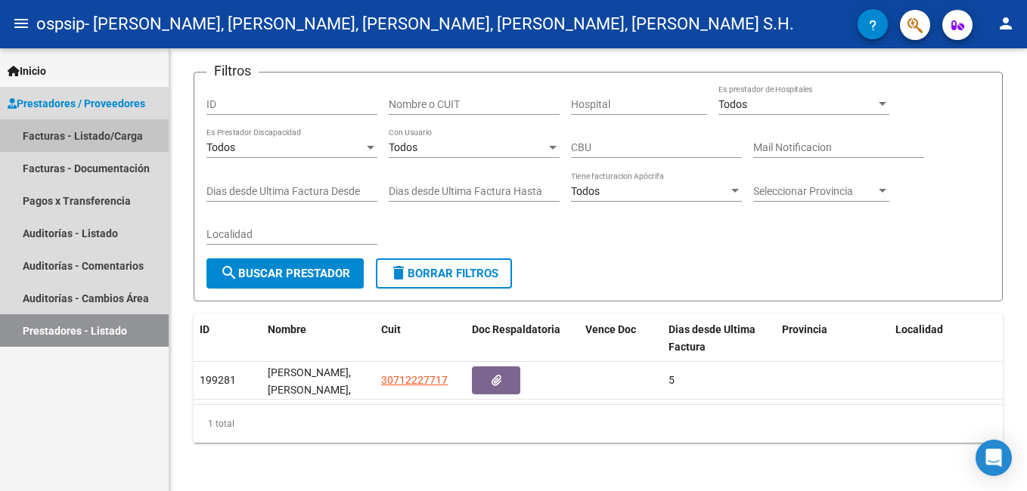
click at [63, 135] on link "Facturas - Listado/Carga" at bounding box center [84, 135] width 169 height 33
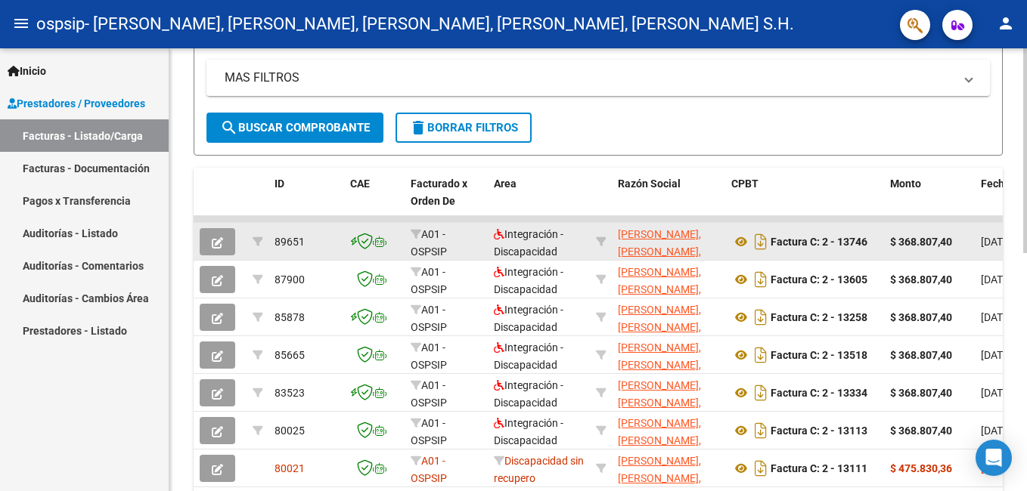
scroll to position [378, 0]
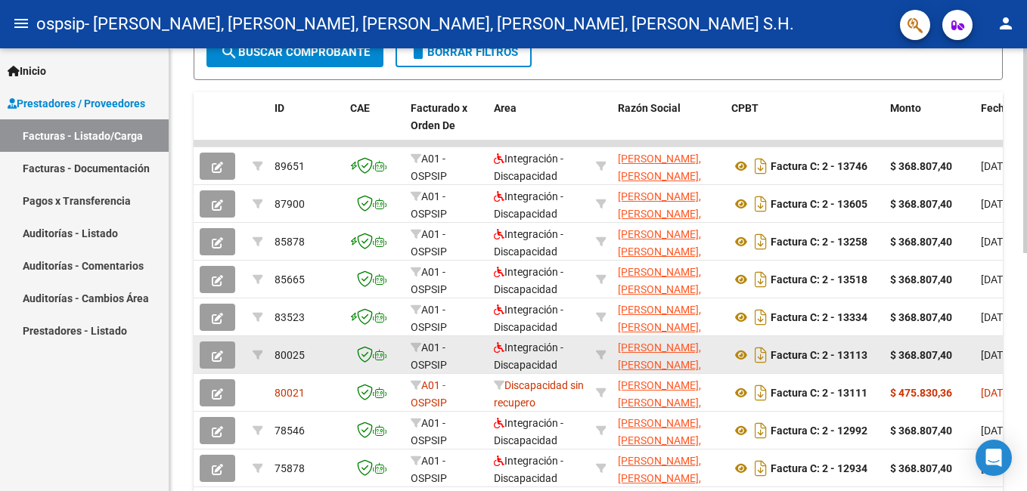
click at [218, 359] on icon "button" at bounding box center [217, 356] width 11 height 11
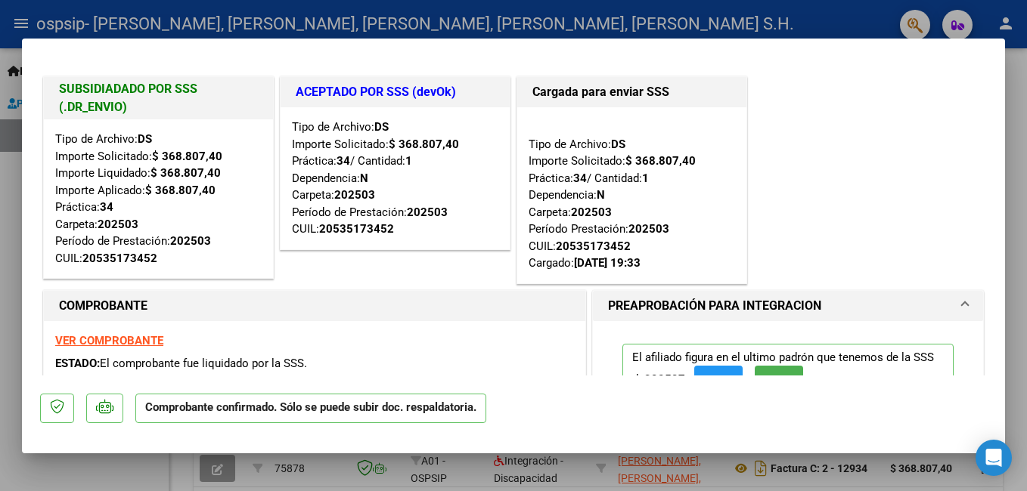
drag, startPoint x: 693, startPoint y: 218, endPoint x: 530, endPoint y: 355, distance: 213.5
click at [527, 359] on div "ESTADO: El comprobante fue liquidado por la SSS." at bounding box center [314, 363] width 519 height 17
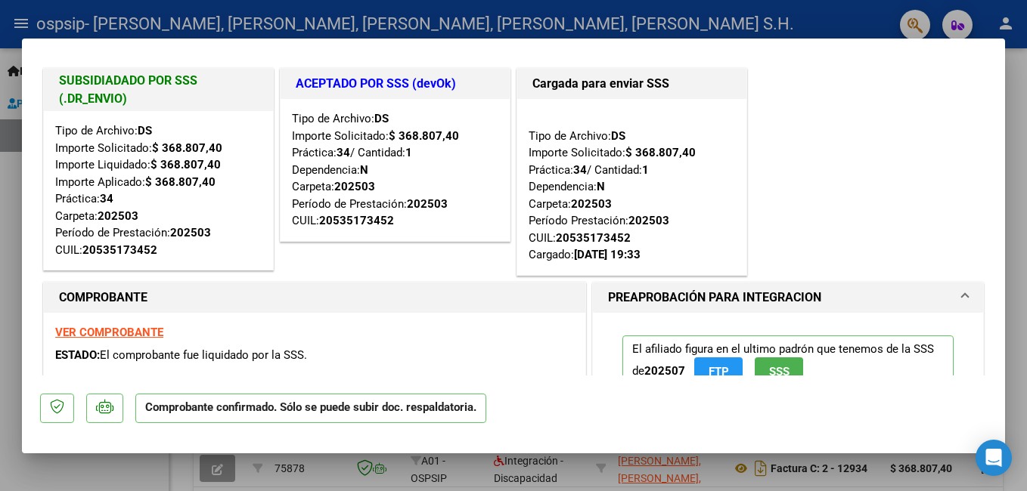
scroll to position [0, 0]
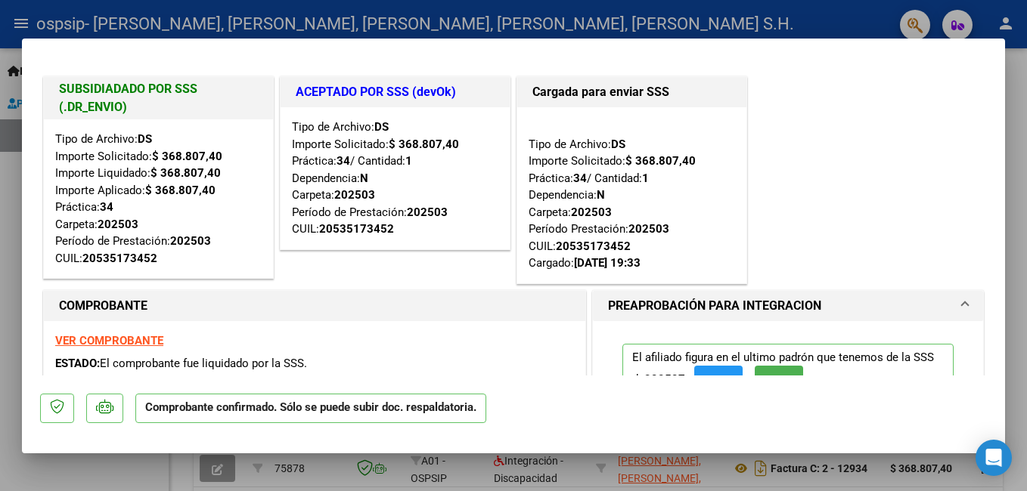
drag, startPoint x: 177, startPoint y: 208, endPoint x: 140, endPoint y: 215, distance: 37.8
click at [140, 215] on div "Tipo de Archivo: DS Importe Solicitado: $ 368.807,40 Importe Liquidado: $ 368.8…" at bounding box center [158, 199] width 206 height 136
click at [5, 187] on div at bounding box center [513, 245] width 1027 height 491
type input "$ 0,00"
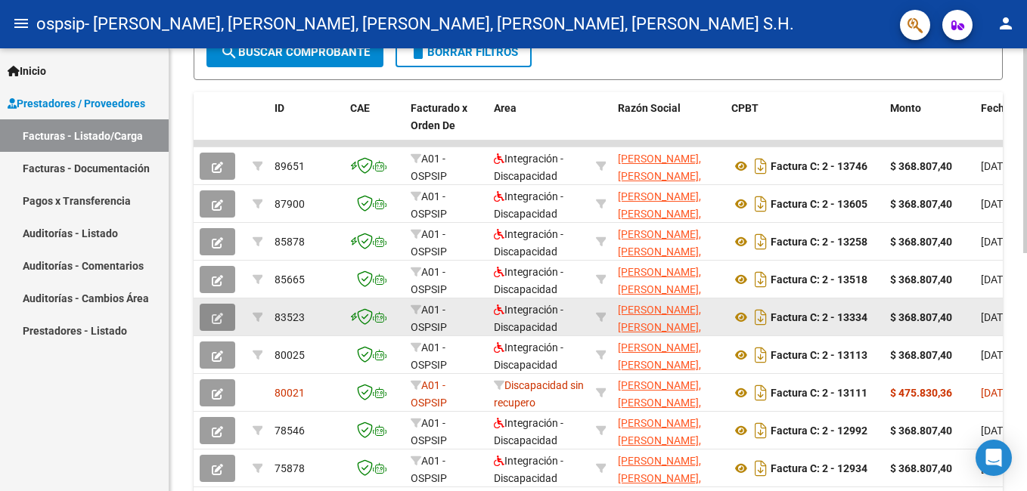
click at [219, 317] on icon "button" at bounding box center [217, 318] width 11 height 11
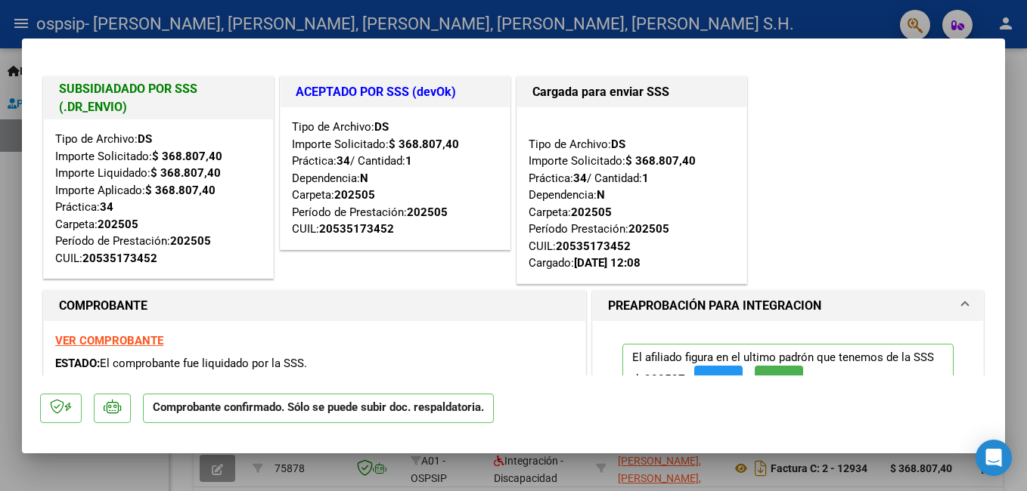
drag, startPoint x: 219, startPoint y: 317, endPoint x: 856, endPoint y: 177, distance: 652.6
click at [856, 177] on div "SUBSIDIADADO POR SSS (.DR_ENVIO) Tipo de Archivo: DS Importe Solicitado: $ 368.…" at bounding box center [513, 180] width 946 height 214
click at [8, 172] on div at bounding box center [513, 245] width 1027 height 491
type input "$ 0,00"
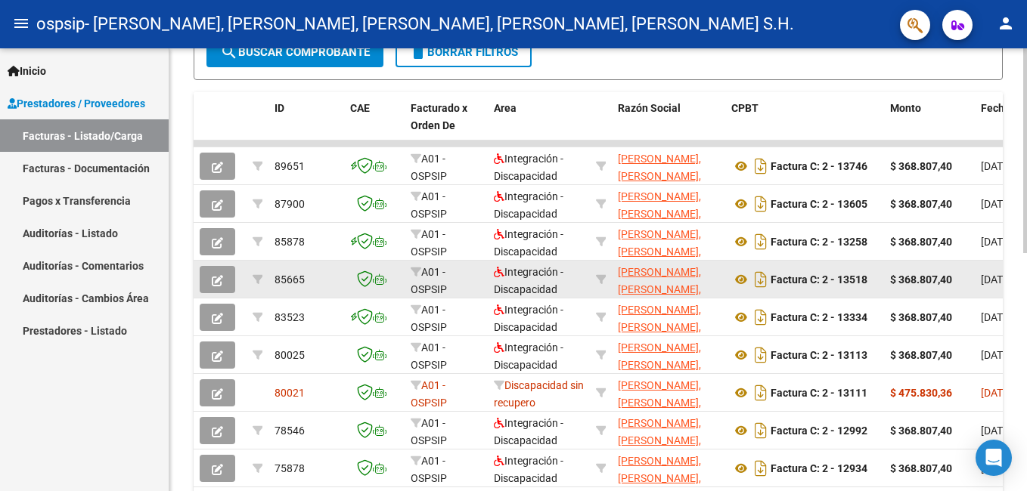
click at [215, 278] on icon "button" at bounding box center [217, 280] width 11 height 11
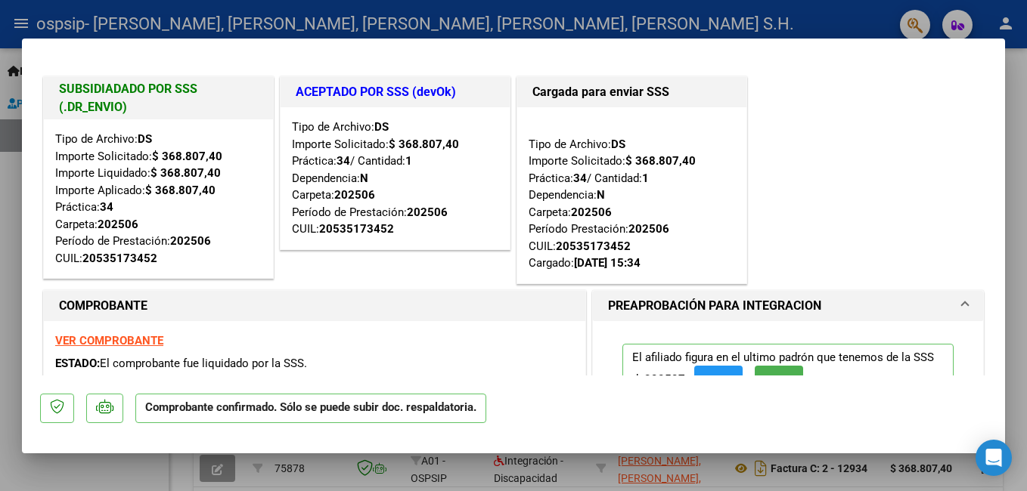
click at [10, 197] on div at bounding box center [513, 245] width 1027 height 491
type input "$ 0,00"
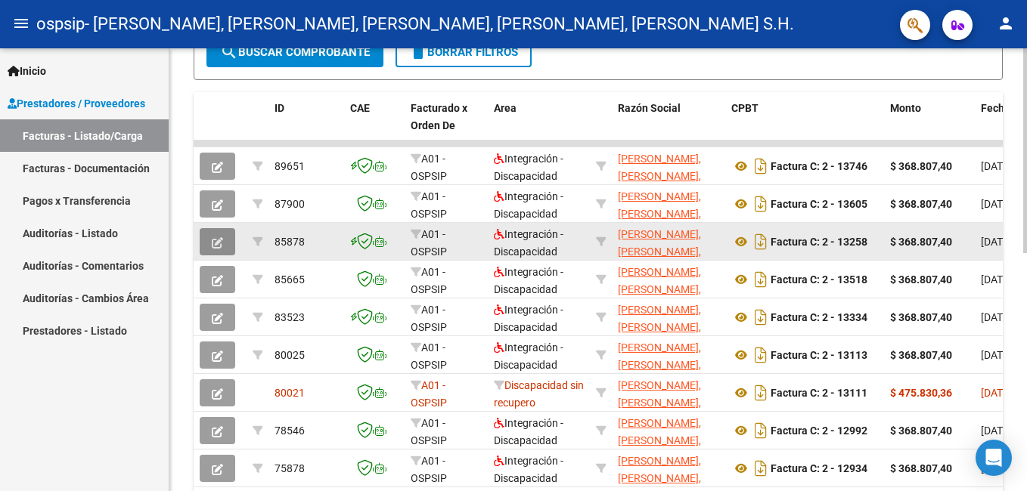
click at [218, 231] on button "button" at bounding box center [218, 241] width 36 height 27
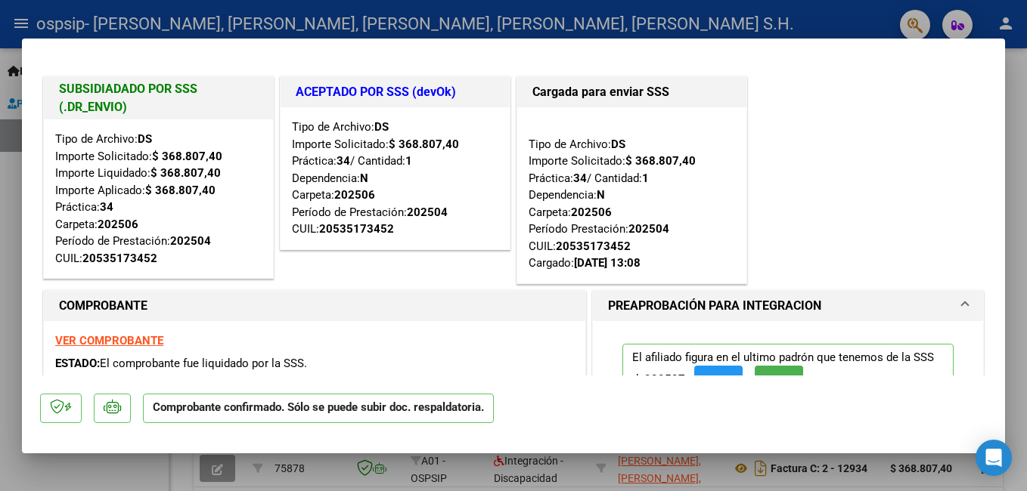
click at [897, 130] on div "SUBSIDIADADO POR SSS (.DR_ENVIO) Tipo de Archivo: DS Importe Solicitado: $ 368.…" at bounding box center [513, 180] width 946 height 214
click at [9, 172] on div at bounding box center [513, 245] width 1027 height 491
type input "$ 0,00"
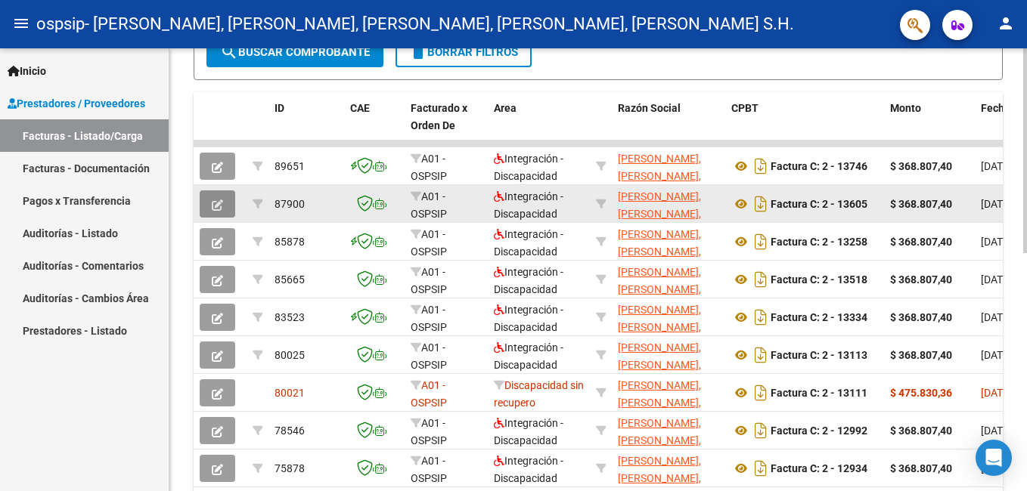
click at [228, 203] on button "button" at bounding box center [218, 203] width 36 height 27
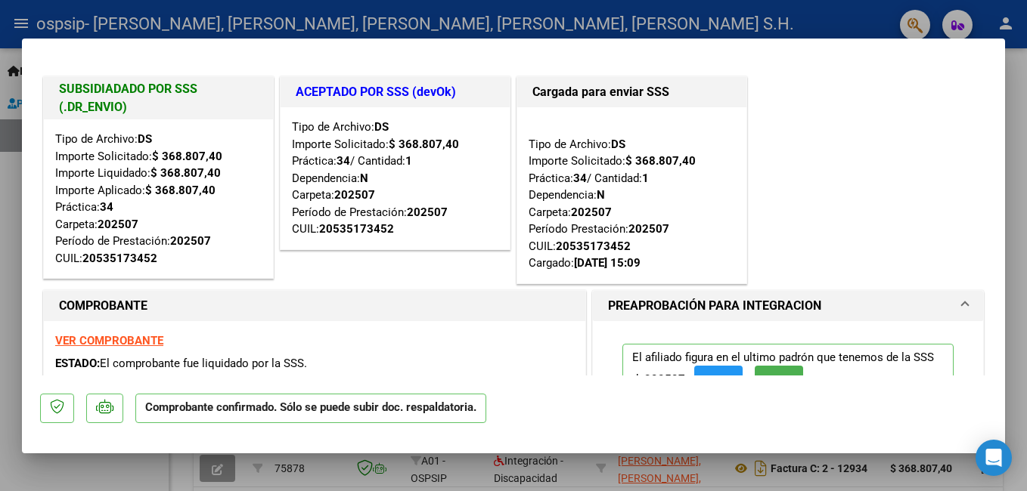
drag, startPoint x: 228, startPoint y: 203, endPoint x: 302, endPoint y: 175, distance: 78.2
drag, startPoint x: 302, startPoint y: 175, endPoint x: 863, endPoint y: 156, distance: 561.2
click at [863, 156] on div "SUBSIDIADADO POR SSS (.DR_ENVIO) Tipo de Archivo: DS Importe Solicitado: $ 368.…" at bounding box center [513, 180] width 946 height 214
click at [14, 194] on div at bounding box center [513, 245] width 1027 height 491
type input "$ 0,00"
